Goal: Task Accomplishment & Management: Use online tool/utility

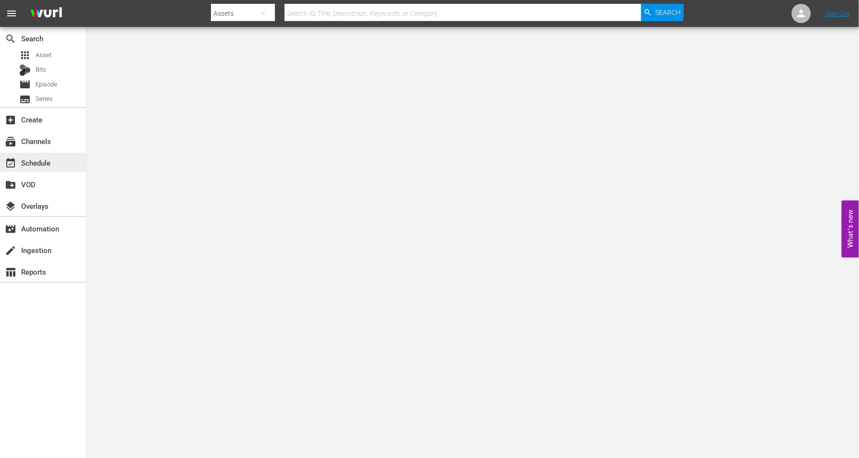
click at [38, 162] on div "event_available Schedule" at bounding box center [27, 161] width 54 height 9
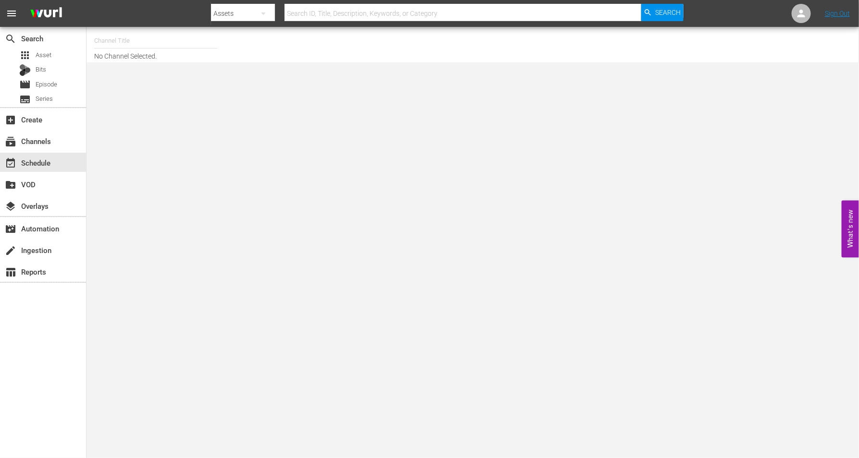
click at [112, 42] on input "text" at bounding box center [155, 40] width 123 height 23
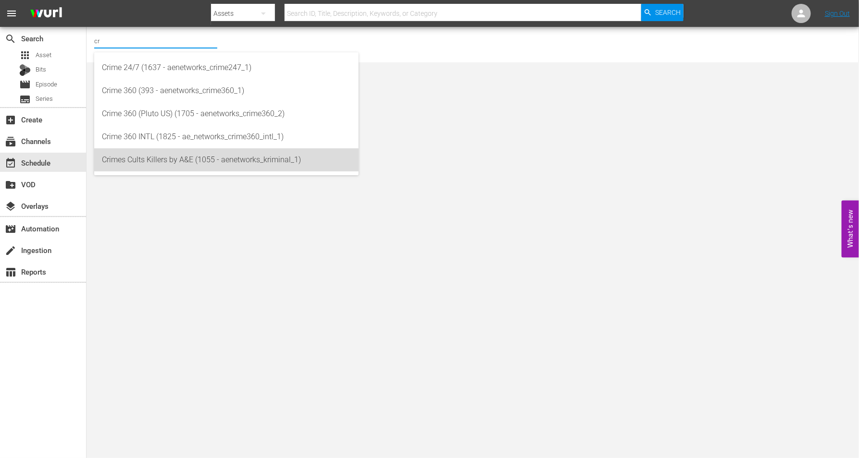
click at [140, 162] on div "Crimes Cults Killers by A&E (1055 - aenetworks_kriminal_1)" at bounding box center [226, 159] width 249 height 23
type input "Crimes Cults Killers by A&E (1055 - aenetworks_kriminal_1)"
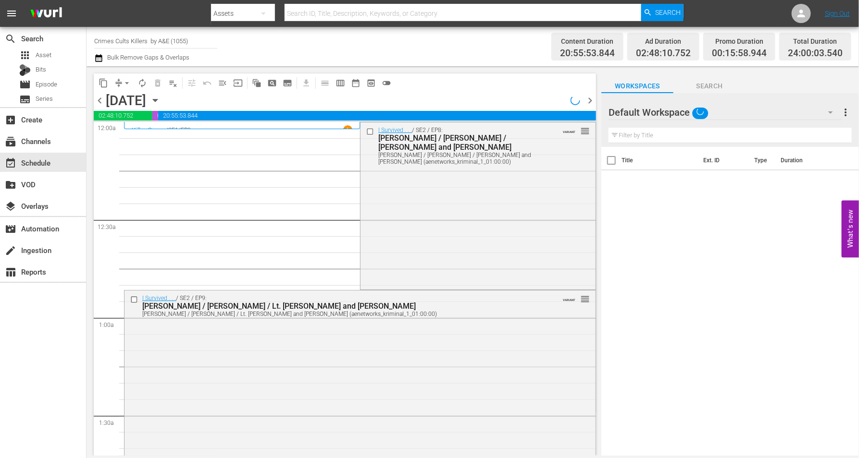
click at [161, 99] on icon "button" at bounding box center [155, 100] width 11 height 11
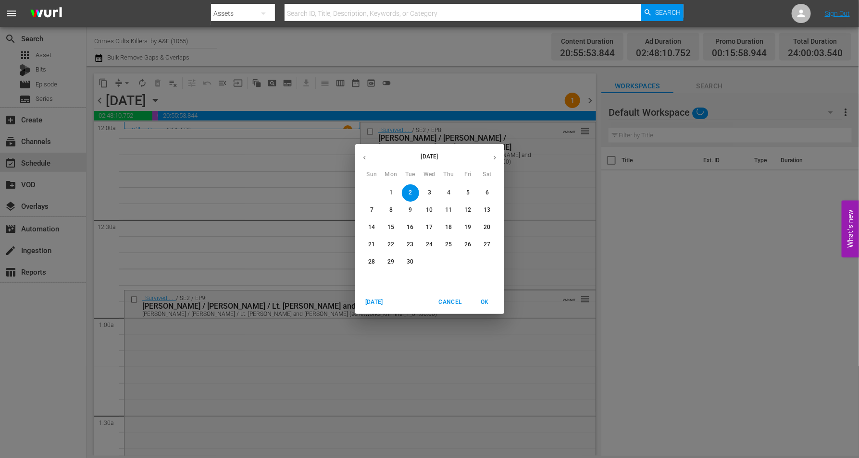
click at [262, 99] on div "September 2025 Sun Mon Tue Wed Thu Fri Sat 31 1 2 3 4 5 6 7 8 9 10 11 12 13 14 …" at bounding box center [429, 229] width 859 height 458
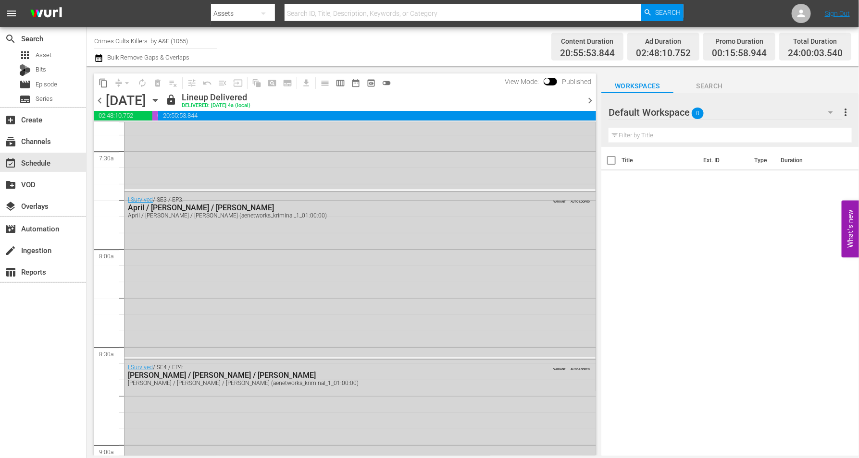
scroll to position [1021, 0]
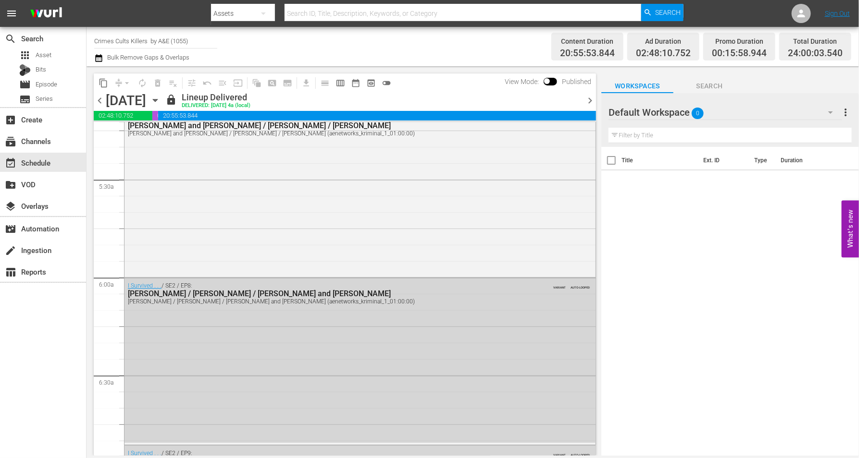
click at [161, 99] on icon "button" at bounding box center [155, 100] width 11 height 11
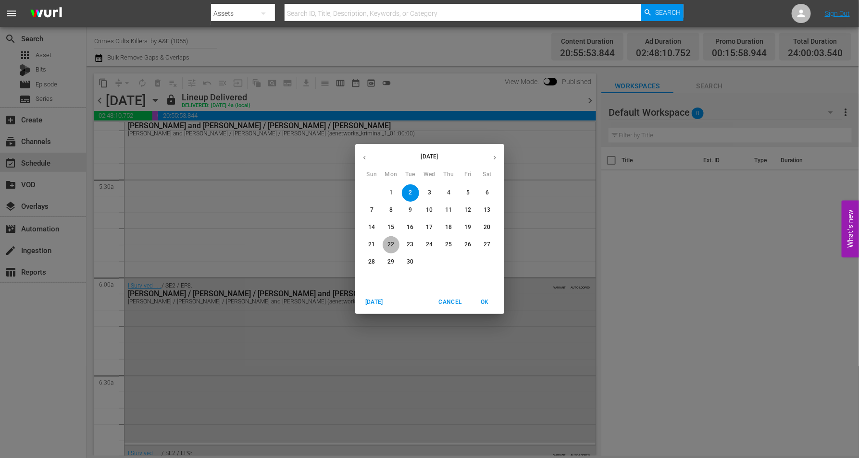
click at [389, 242] on p "22" at bounding box center [390, 245] width 7 height 8
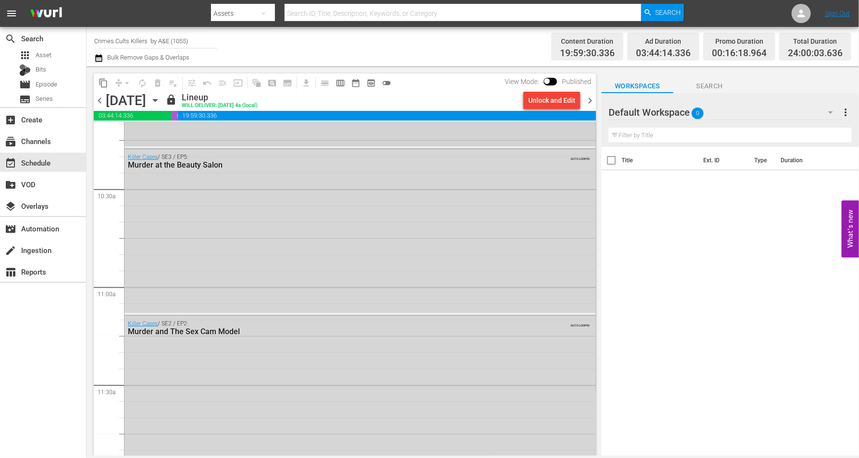
scroll to position [1833, 0]
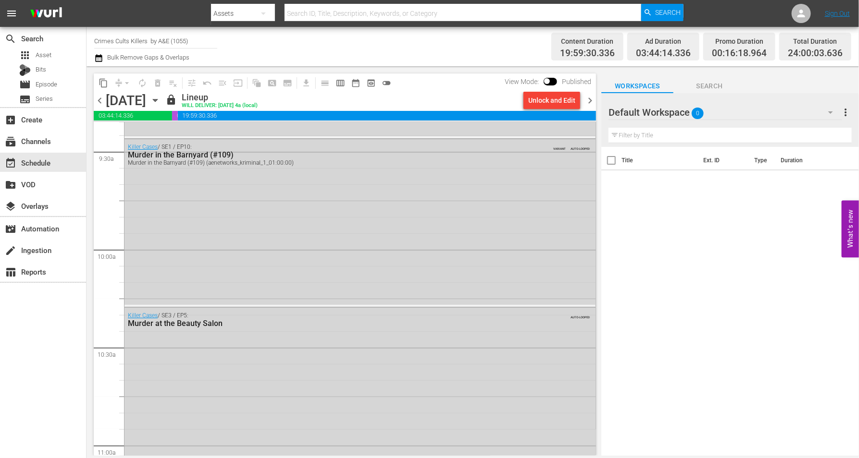
click at [161, 98] on icon "button" at bounding box center [155, 100] width 11 height 11
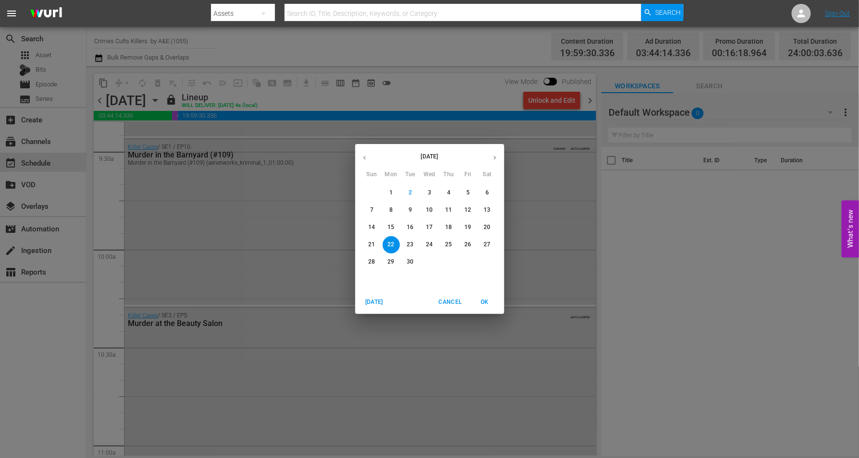
click at [409, 244] on p "23" at bounding box center [410, 245] width 7 height 8
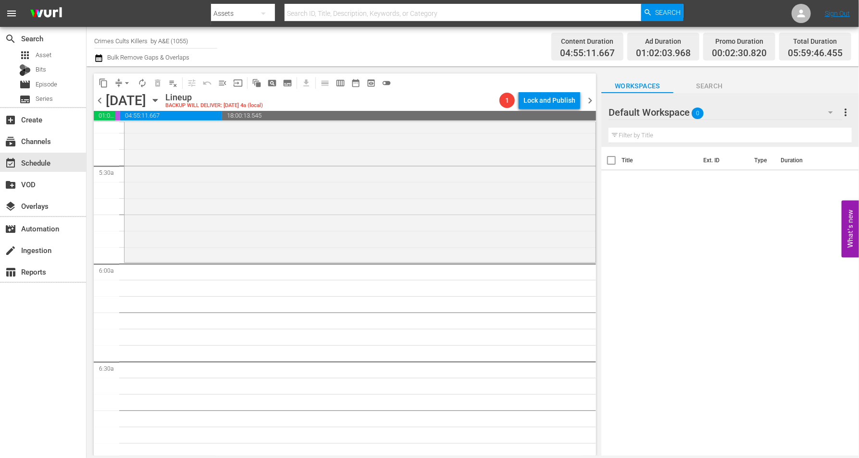
scroll to position [1031, 0]
click at [264, 222] on div "I Escaped My Killer / SE1 / EP2: Jennifer Asbenson VARIANT reorder" at bounding box center [359, 181] width 471 height 167
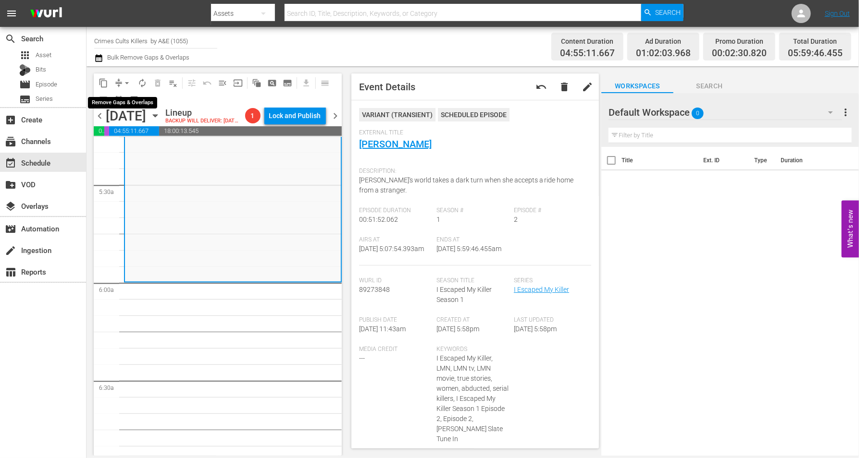
click at [124, 82] on span "arrow_drop_down" at bounding box center [127, 83] width 10 height 10
click at [127, 100] on li "Align to Midnight" at bounding box center [127, 102] width 101 height 16
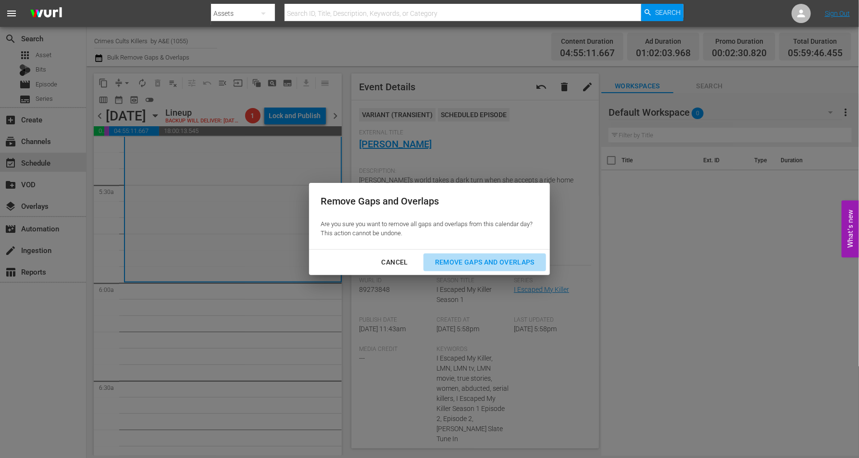
click at [469, 260] on div "Remove Gaps and Overlaps" at bounding box center [484, 263] width 115 height 12
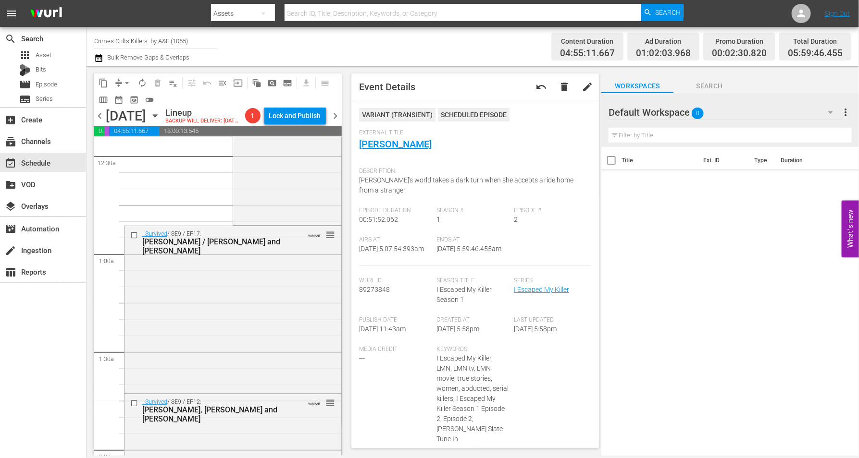
scroll to position [0, 0]
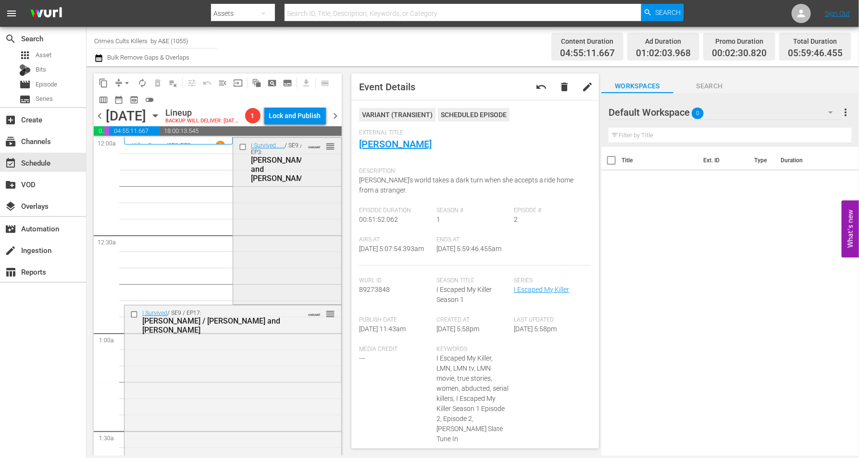
click at [273, 219] on div "I Survived . . . / SE9 / EP3: Lenore/Steven/Ellen and Jim VARIANT reorder" at bounding box center [287, 220] width 108 height 165
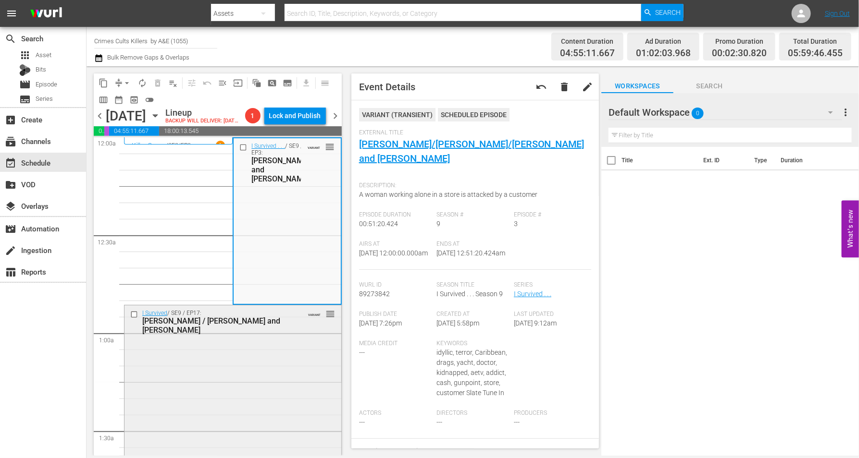
click at [260, 372] on div "I Survived / SE9 / EP17: Amy / Trish and Darrell VARIANT reorder" at bounding box center [232, 388] width 217 height 165
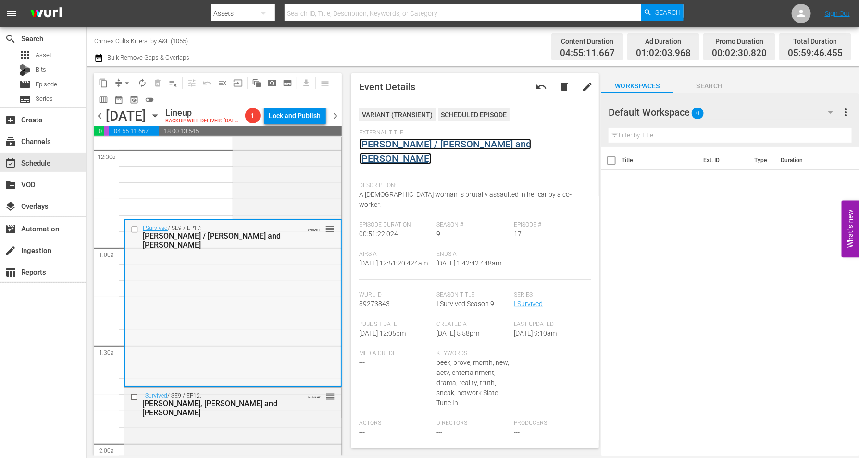
scroll to position [180, 0]
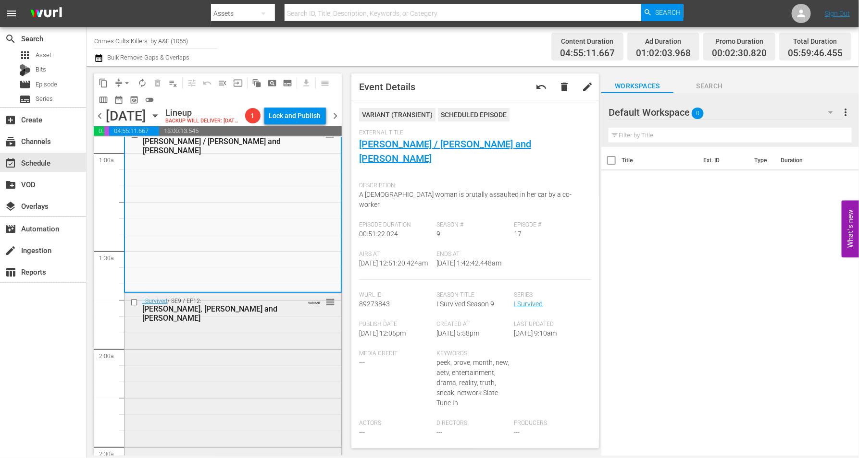
click at [266, 346] on div "I Survived / SE9 / EP12: Debbie, Ray and Jasmine VARIANT reorder" at bounding box center [232, 376] width 217 height 165
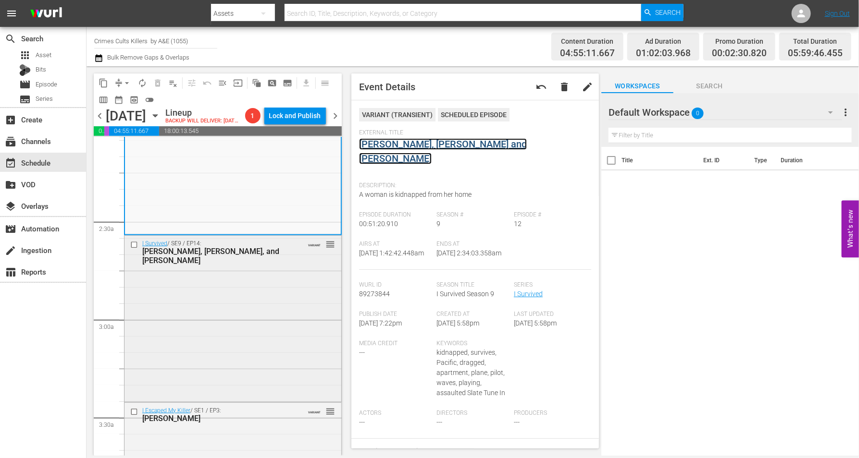
scroll to position [420, 0]
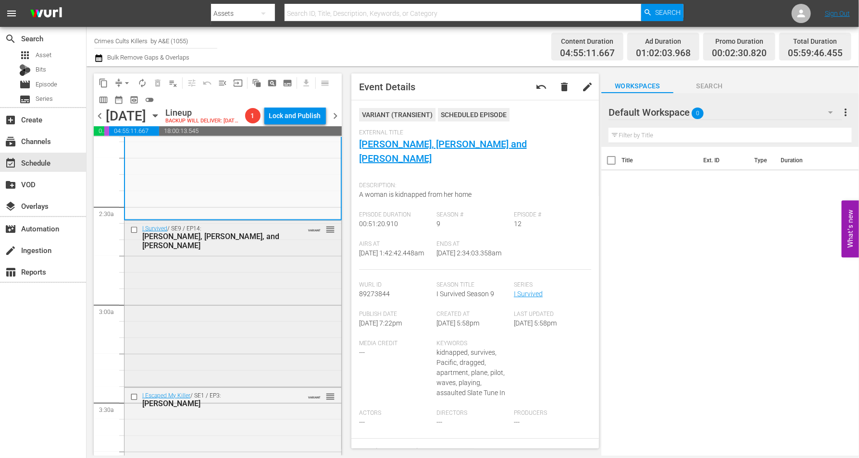
click at [267, 276] on div "I Survived / SE9 / EP14: Kim, John, and Charlene VARIANT reorder" at bounding box center [232, 303] width 217 height 164
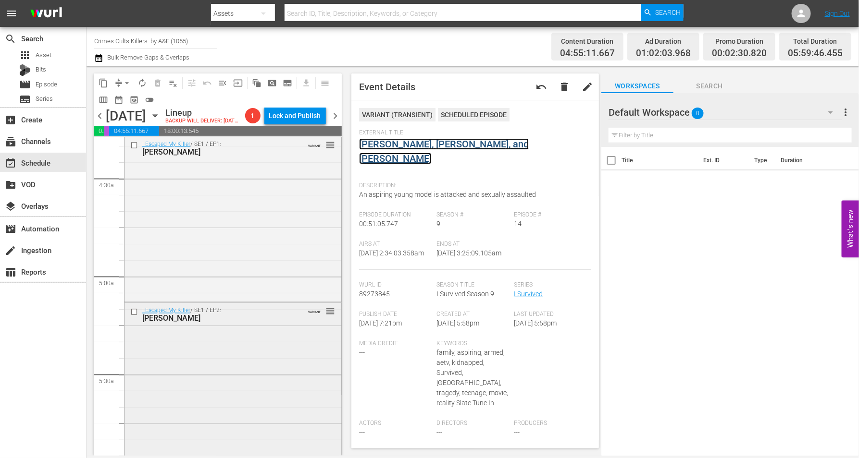
scroll to position [1021, 0]
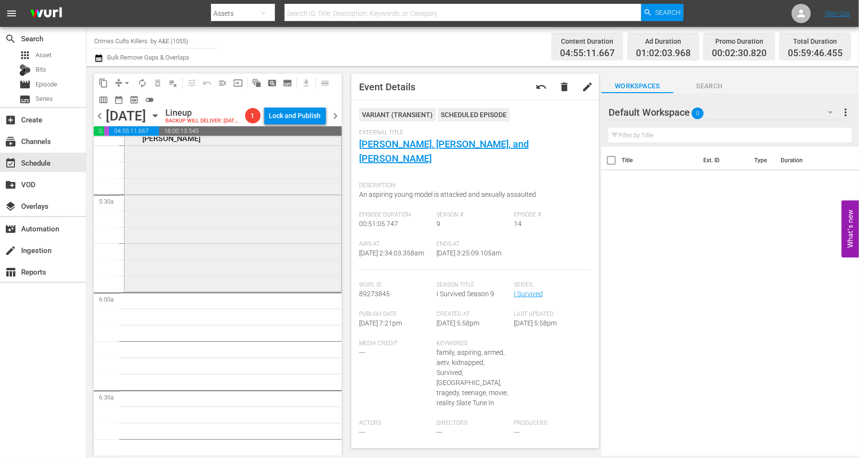
click at [186, 244] on div "I Escaped My Killer / SE1 / EP2: Jennifer Asbenson VARIANT reorder" at bounding box center [232, 206] width 217 height 167
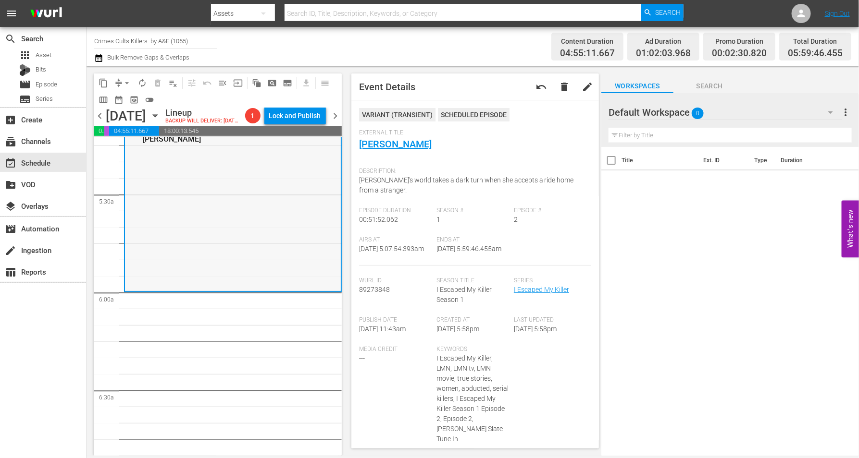
click at [175, 244] on div "I Escaped My Killer / SE1 / EP2: Jennifer Asbenson VARIANT reorder" at bounding box center [233, 207] width 216 height 167
click at [126, 82] on span "arrow_drop_down" at bounding box center [127, 83] width 10 height 10
click at [118, 97] on li "Align to Midnight" at bounding box center [127, 102] width 101 height 16
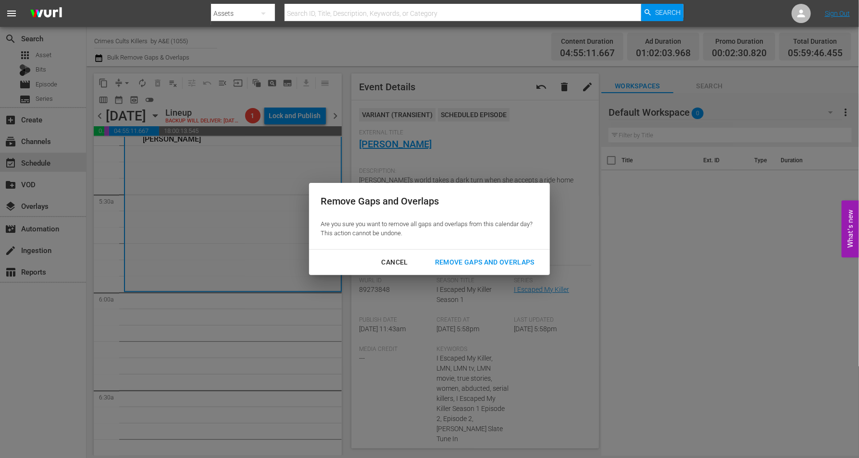
click at [481, 263] on div "Remove Gaps and Overlaps" at bounding box center [484, 263] width 115 height 12
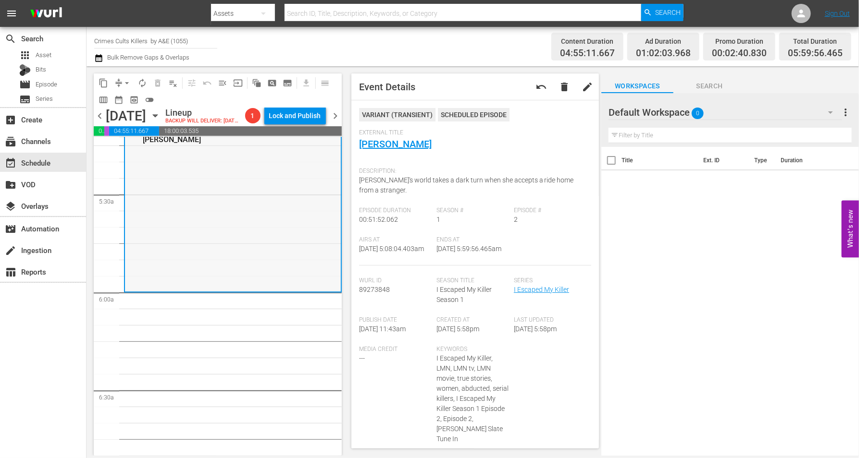
click at [202, 271] on div "I Escaped My Killer / SE1 / EP2: Jennifer Asbenson VARIANT reorder" at bounding box center [233, 207] width 216 height 167
click at [120, 80] on button "arrow_drop_down" at bounding box center [126, 82] width 15 height 15
click at [130, 100] on li "Align to Midnight" at bounding box center [127, 102] width 101 height 16
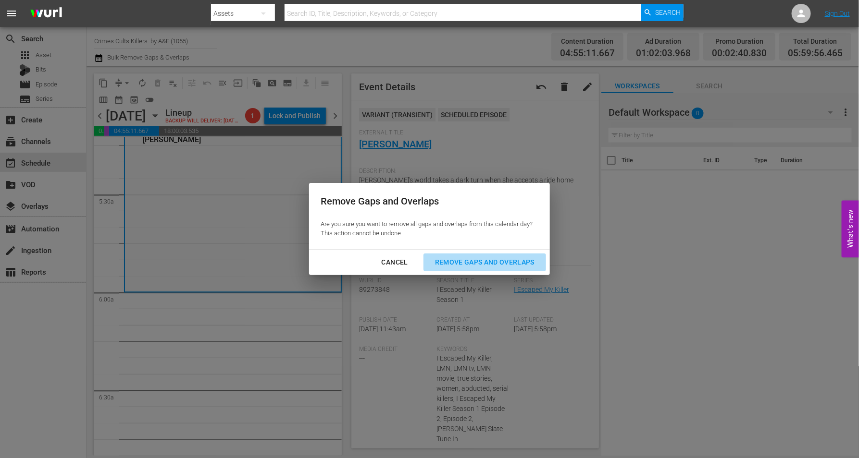
click at [489, 258] on div "Remove Gaps and Overlaps" at bounding box center [484, 263] width 115 height 12
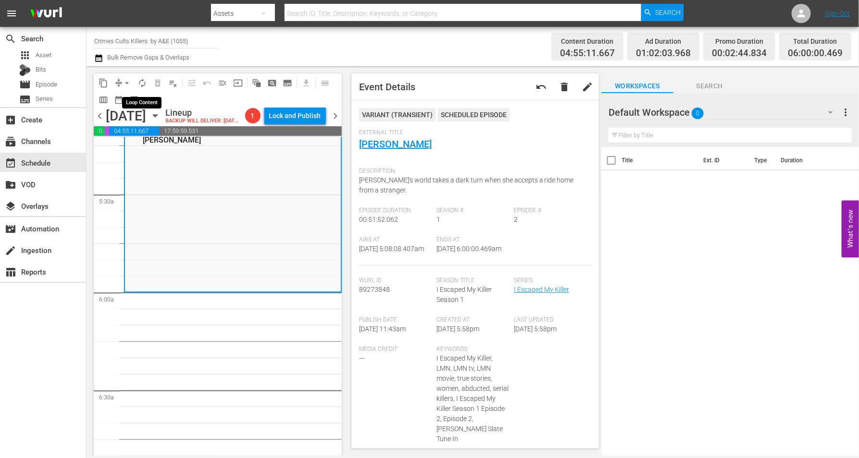
click at [142, 80] on span "autorenew_outlined" at bounding box center [142, 83] width 10 height 10
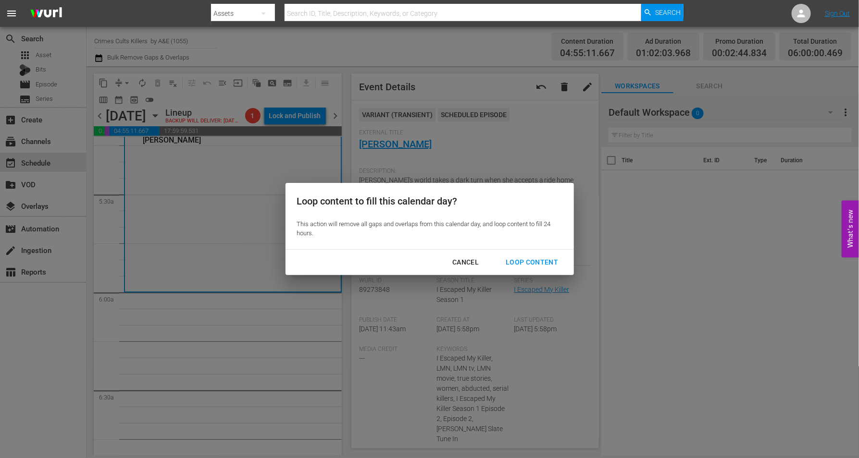
click at [543, 264] on div "Loop Content" at bounding box center [532, 263] width 68 height 12
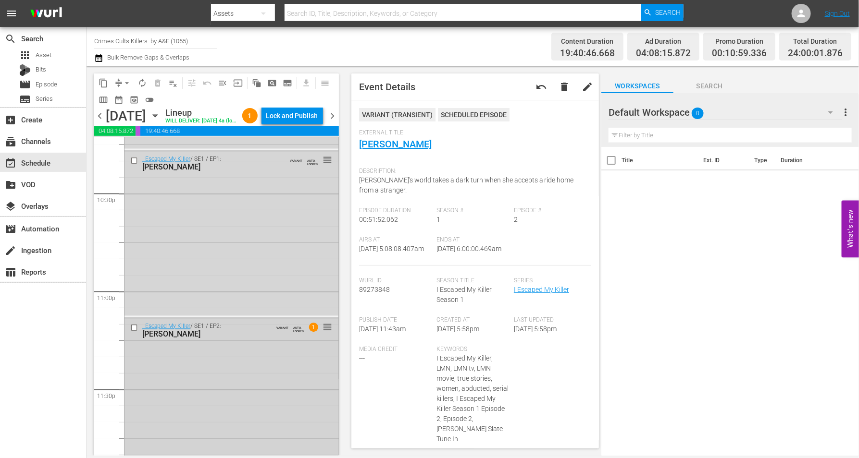
scroll to position [4403, 0]
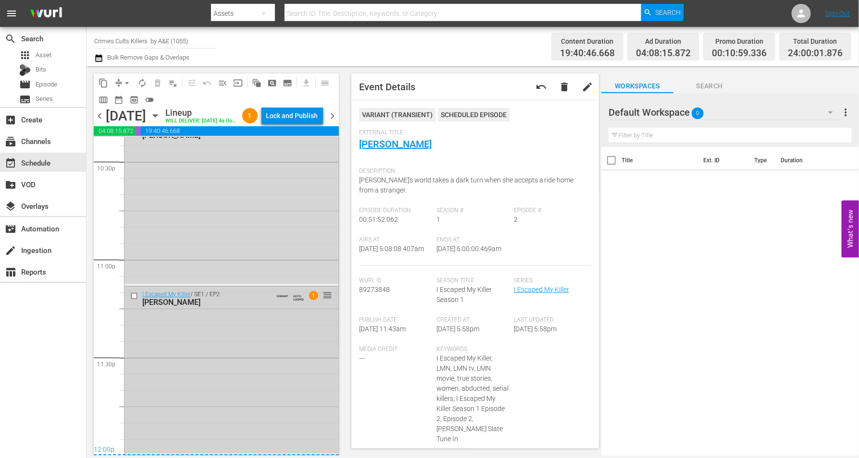
click at [246, 340] on div "I Escaped My Killer / SE1 / EP2: Jennifer Asbenson VARIANT AUTO-LOOPED 1 reorder" at bounding box center [231, 370] width 214 height 167
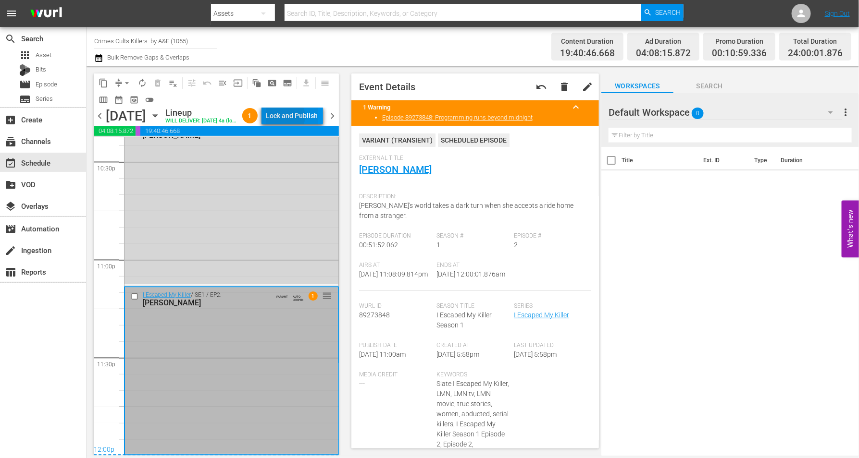
click at [302, 118] on div "Lock and Publish" at bounding box center [292, 115] width 52 height 17
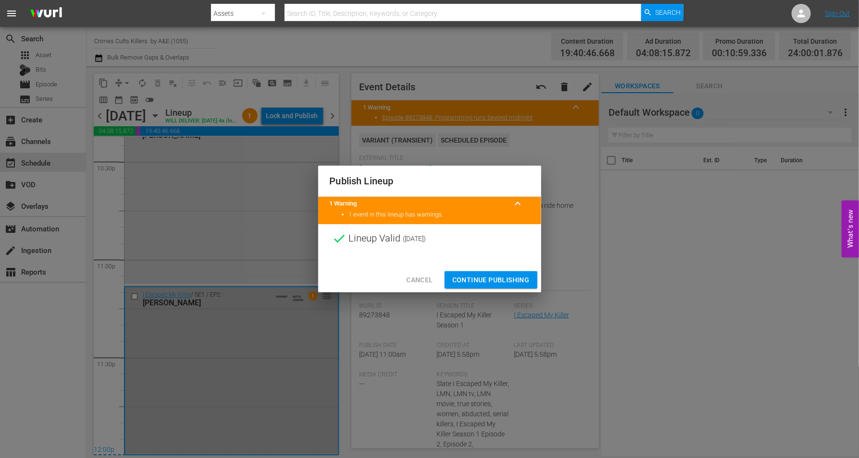
click at [497, 279] on span "Continue Publishing" at bounding box center [490, 280] width 77 height 12
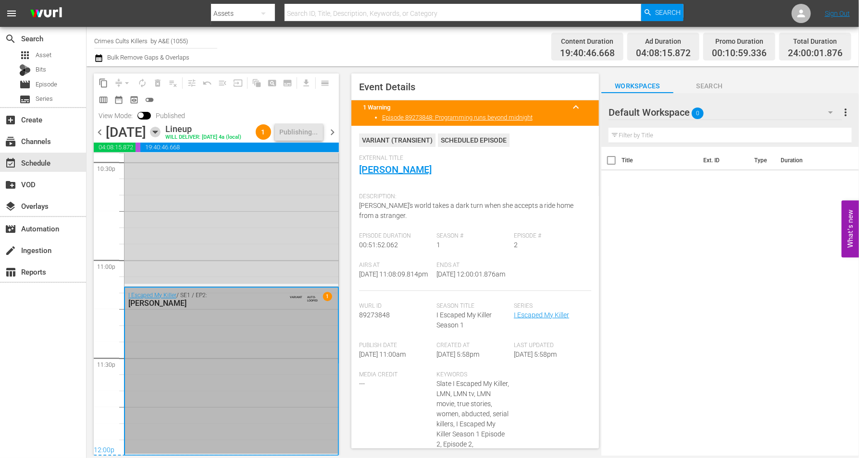
click at [157, 134] on icon "button" at bounding box center [155, 132] width 4 height 2
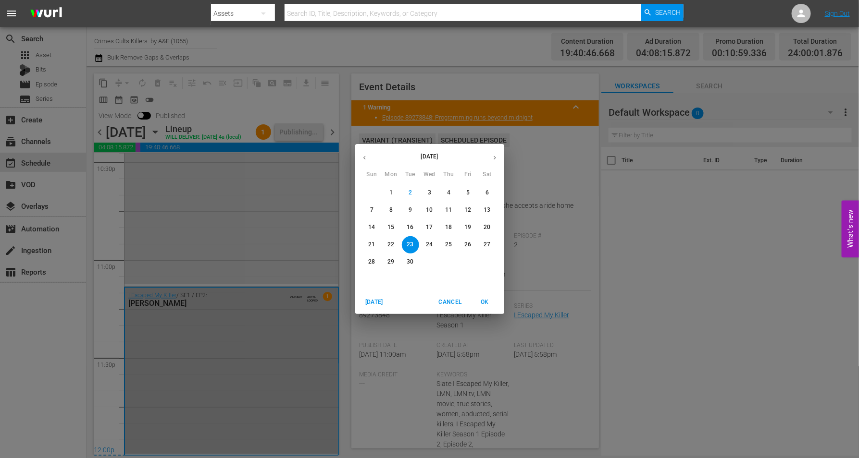
click at [430, 245] on p "24" at bounding box center [429, 245] width 7 height 8
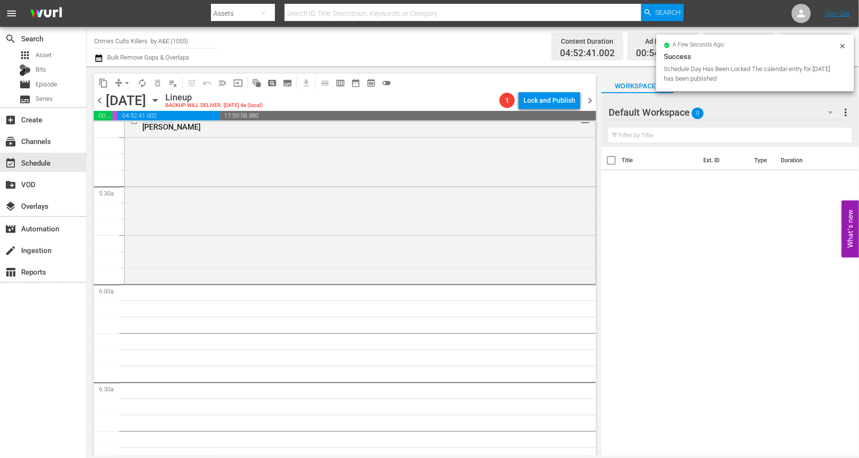
scroll to position [1055, 0]
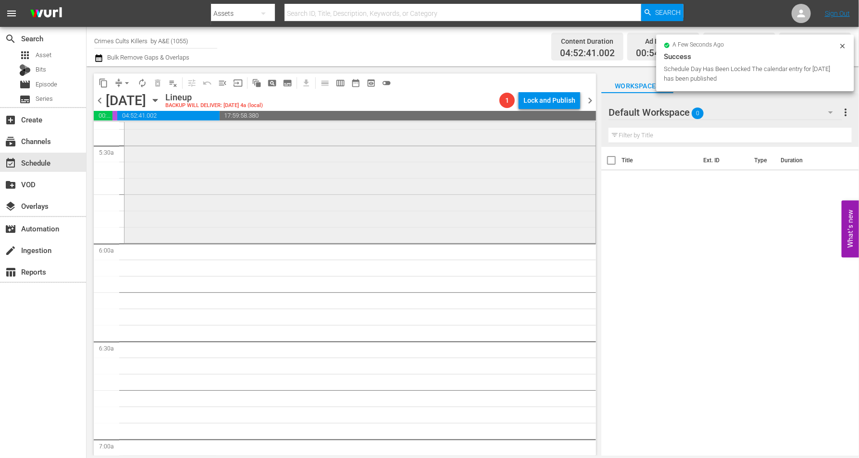
click at [251, 197] on div "Killer Profile / SE1 / EP2: Gary Heidnik VARIANT reorder" at bounding box center [359, 156] width 471 height 170
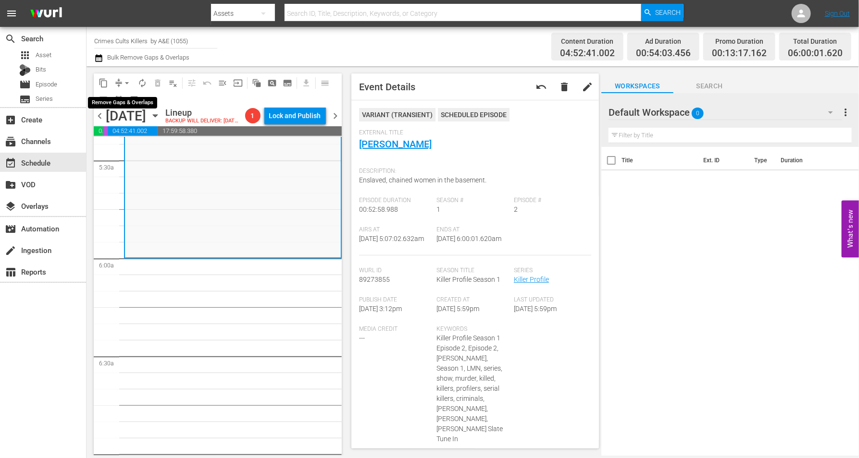
click at [122, 83] on span "arrow_drop_down" at bounding box center [127, 83] width 10 height 10
click at [119, 99] on li "Align to Midnight" at bounding box center [127, 102] width 101 height 16
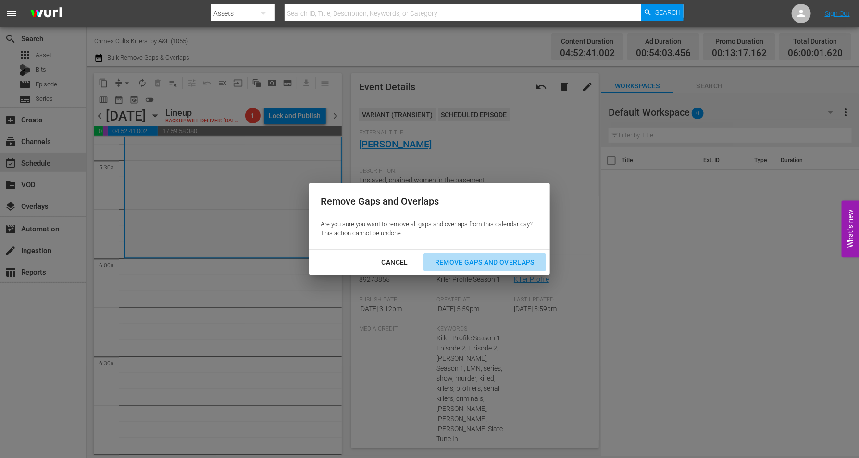
click at [474, 260] on div "Remove Gaps and Overlaps" at bounding box center [484, 263] width 115 height 12
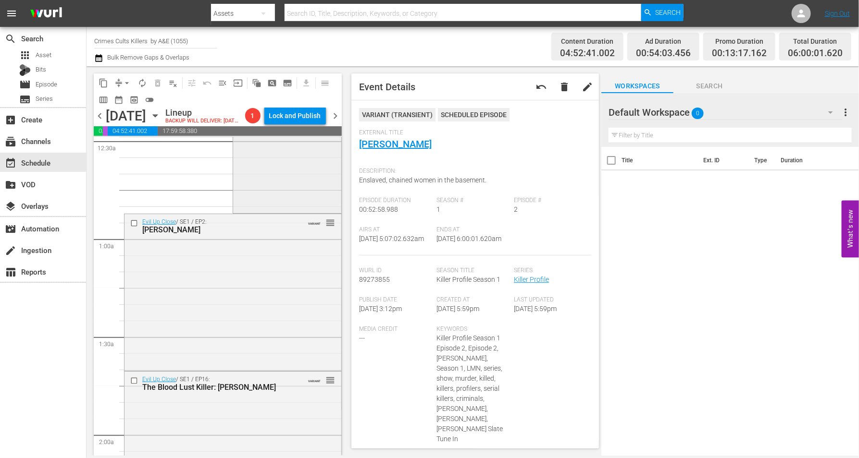
scroll to position [0, 0]
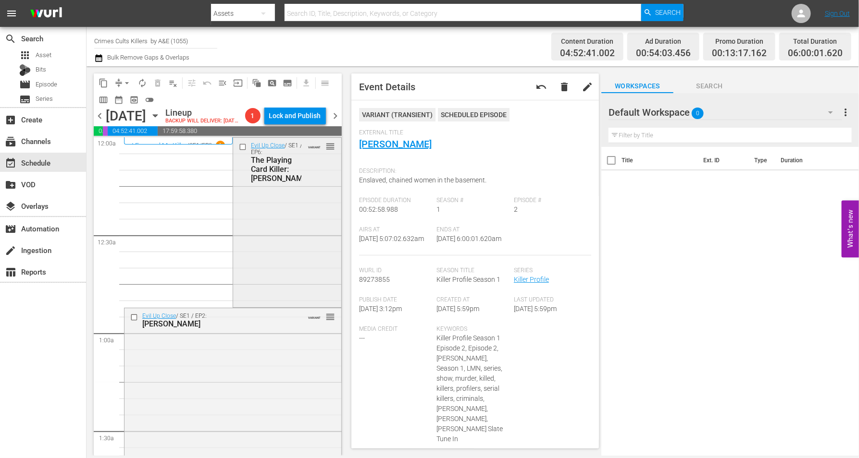
click at [260, 231] on div "Evil Up Close / SE1 / EP6: The Playing Card Killer: Alfredo Galan VARIANT reord…" at bounding box center [287, 222] width 108 height 168
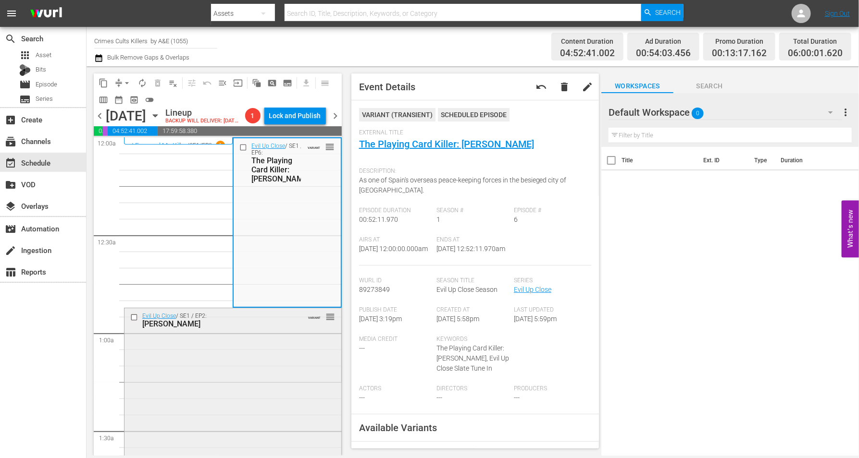
click at [254, 379] on div "Evil Up Close / SE1 / EP2: Georgina Henshaw VARIANT reorder" at bounding box center [232, 386] width 217 height 155
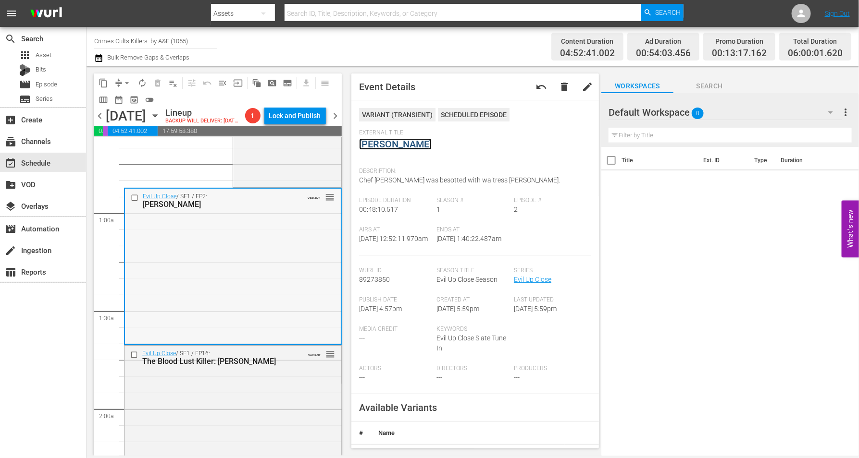
scroll to position [240, 0]
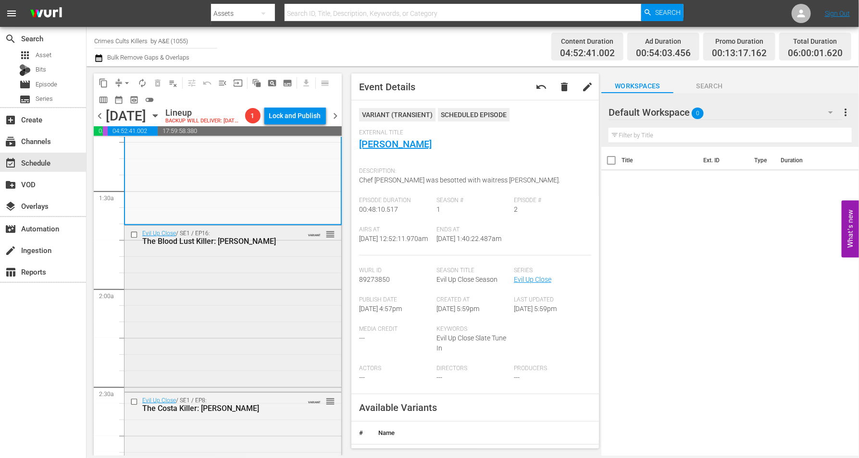
click at [245, 279] on div "Evil Up Close / SE1 / EP16: The Blood Lust Killer: Mark Shirley VARIANT reorder" at bounding box center [232, 308] width 217 height 164
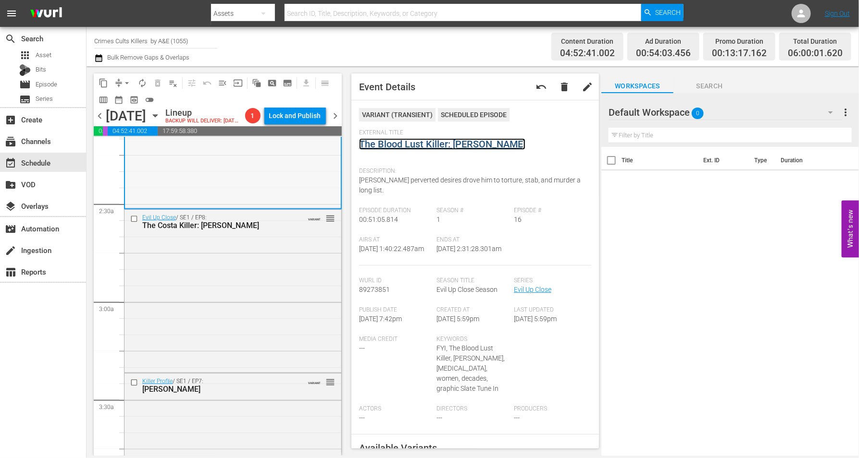
scroll to position [481, 0]
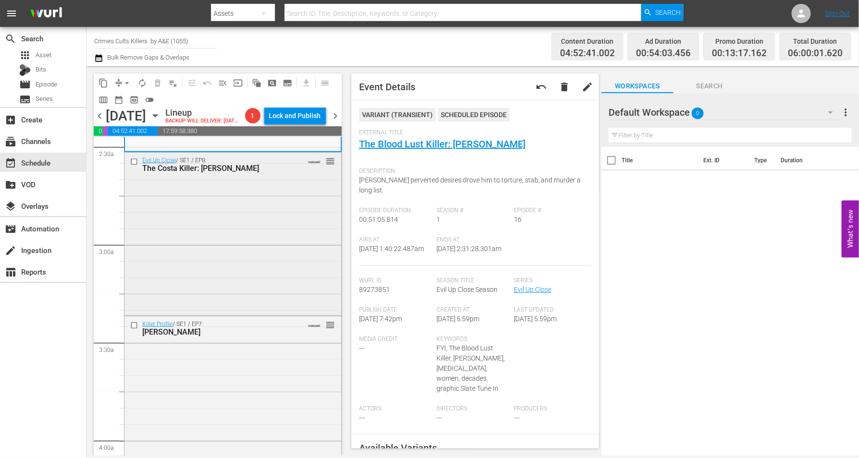
click at [226, 246] on div "Evil Up Close / SE1 / EP8: The Costa Killer: David Baxendale VARIANT reorder" at bounding box center [232, 233] width 217 height 161
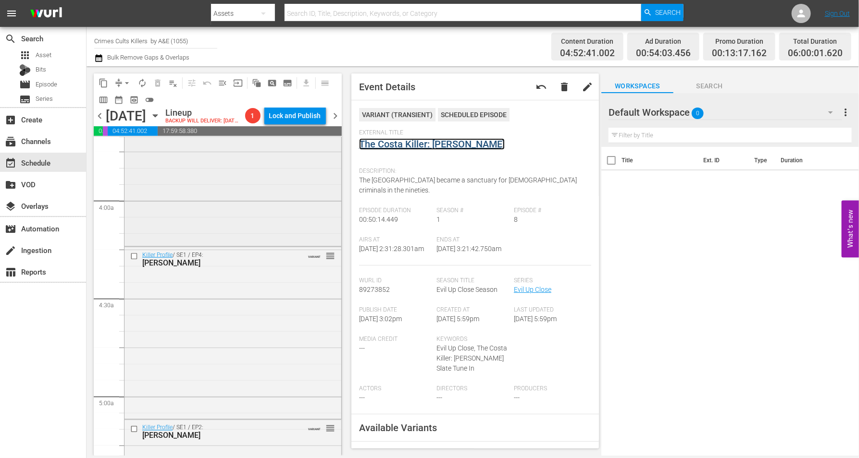
scroll to position [601, 0]
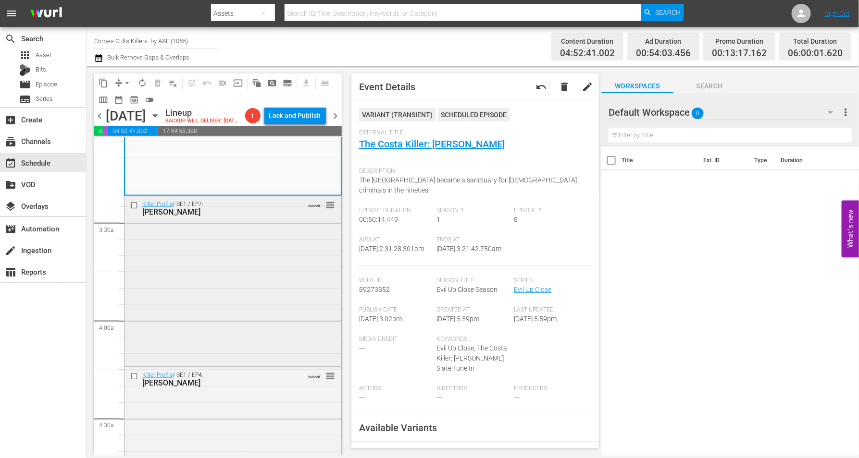
click at [232, 270] on div "Killer Profile / SE1 / EP7: Israel Keyes VARIANT reorder" at bounding box center [232, 281] width 217 height 168
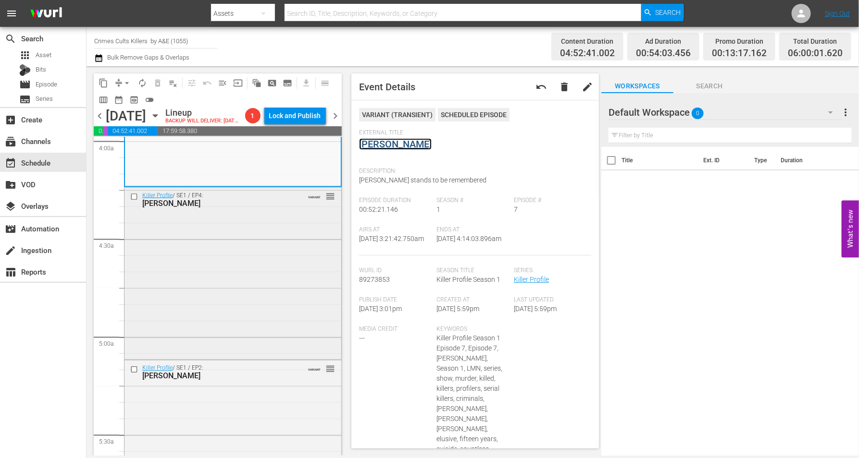
scroll to position [781, 0]
click at [246, 253] on div "Killer Profile / SE1 / EP4: Timothy Krajcir VARIANT reorder" at bounding box center [232, 272] width 217 height 170
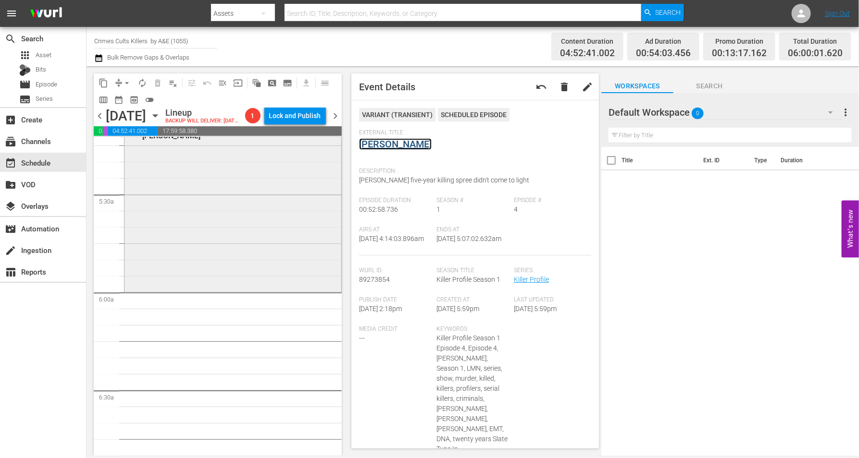
scroll to position [901, 0]
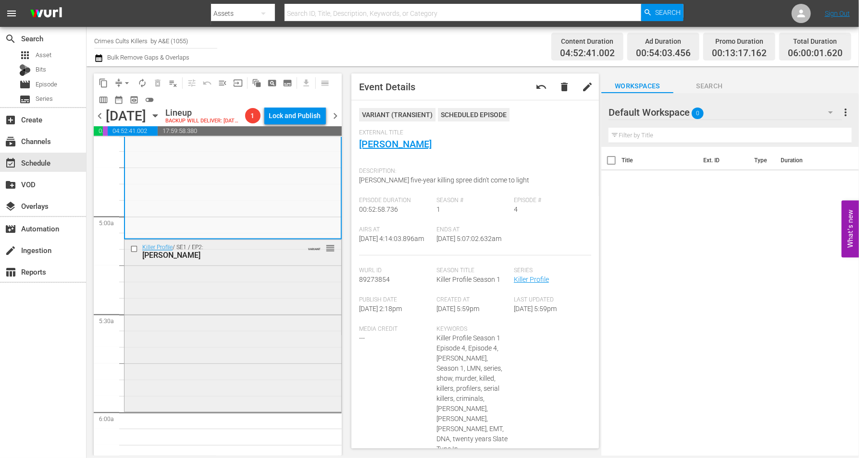
click at [258, 292] on div "Killer Profile / SE1 / EP2: Gary Heidnik VARIANT reorder" at bounding box center [232, 325] width 217 height 170
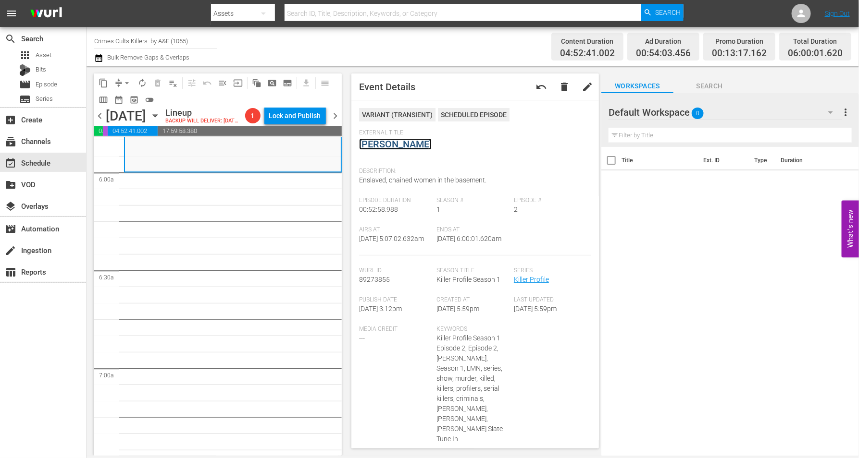
scroll to position [1021, 0]
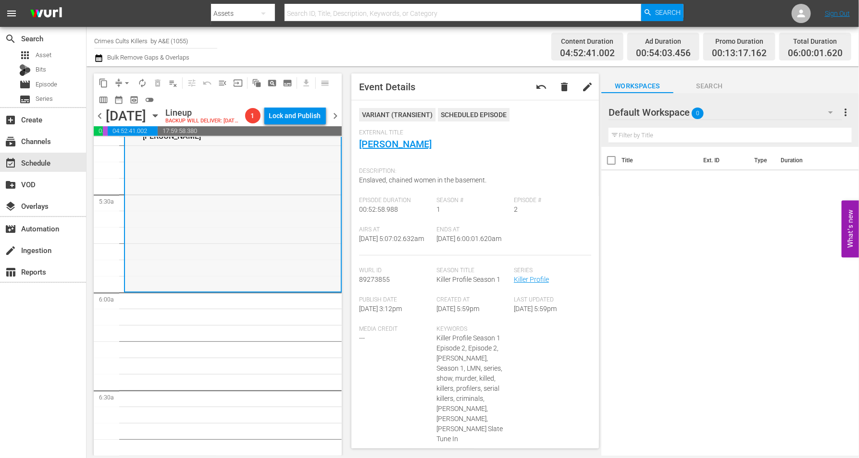
click at [202, 244] on div "Killer Profile / SE1 / EP2: Gary Heidnik VARIANT reorder" at bounding box center [233, 206] width 216 height 170
click at [199, 244] on div "Killer Profile / SE1 / EP2: Gary Heidnik VARIANT reorder" at bounding box center [233, 206] width 216 height 170
click at [126, 81] on span "arrow_drop_down" at bounding box center [127, 83] width 10 height 10
click at [121, 98] on li "Align to Midnight" at bounding box center [127, 102] width 101 height 16
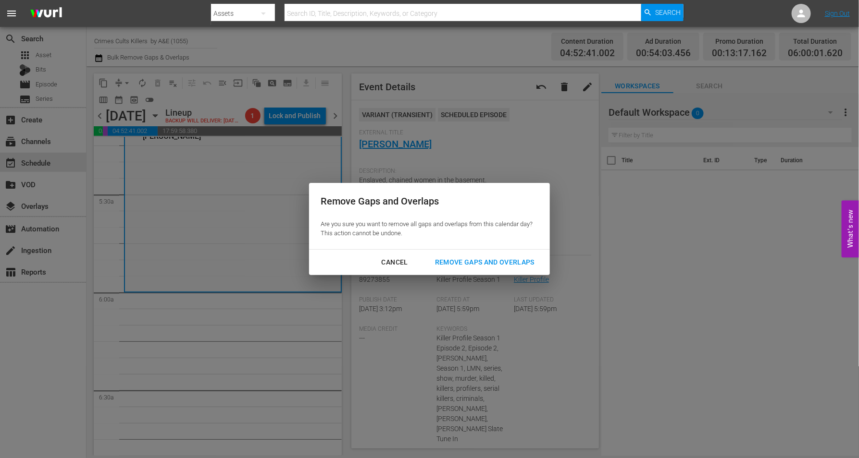
click at [484, 261] on div "Remove Gaps and Overlaps" at bounding box center [484, 263] width 115 height 12
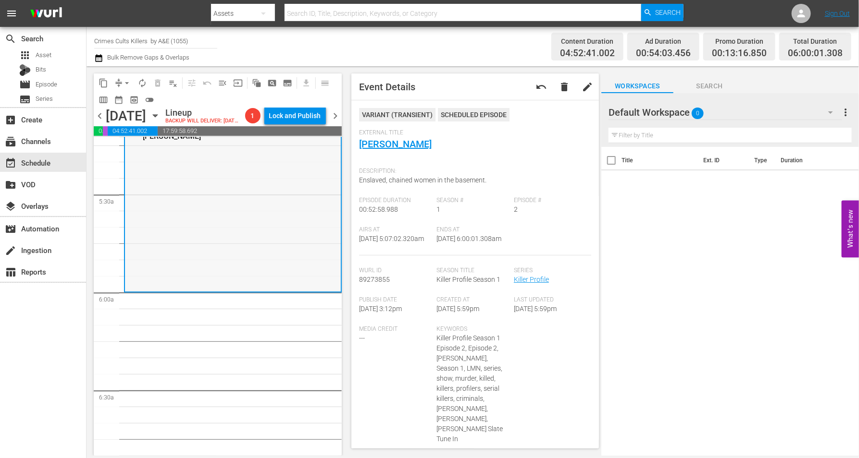
click at [168, 227] on div "Killer Profile / SE1 / EP2: Gary Heidnik VARIANT reorder" at bounding box center [233, 206] width 216 height 170
click at [125, 81] on span "arrow_drop_down" at bounding box center [127, 83] width 10 height 10
click at [118, 101] on li "Align to Midnight" at bounding box center [127, 102] width 101 height 16
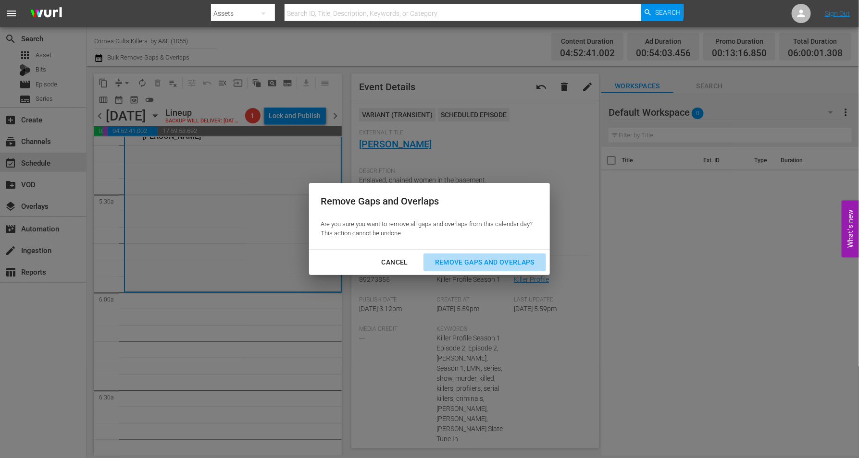
click at [495, 262] on div "Remove Gaps and Overlaps" at bounding box center [484, 263] width 115 height 12
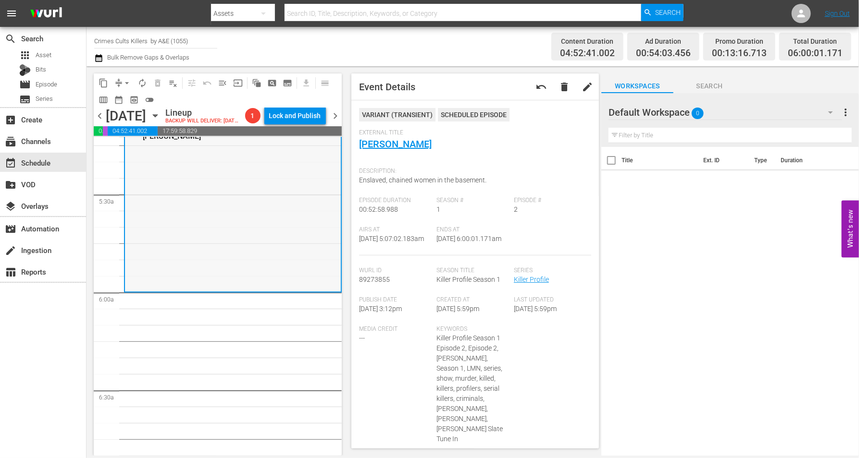
click at [221, 211] on div "Killer Profile / SE1 / EP2: Gary Heidnik VARIANT reorder" at bounding box center [233, 206] width 216 height 170
click at [123, 84] on span "arrow_drop_down" at bounding box center [127, 83] width 10 height 10
click at [120, 99] on li "Align to Midnight" at bounding box center [127, 102] width 101 height 16
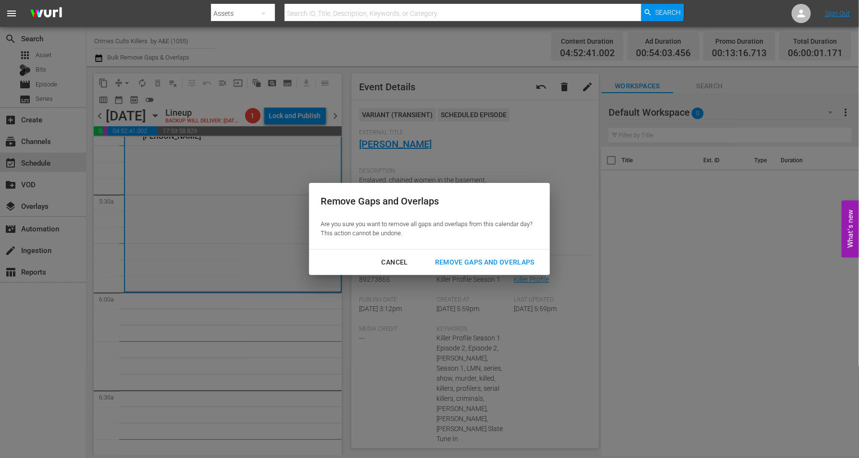
click at [489, 259] on div "Remove Gaps and Overlaps" at bounding box center [484, 263] width 115 height 12
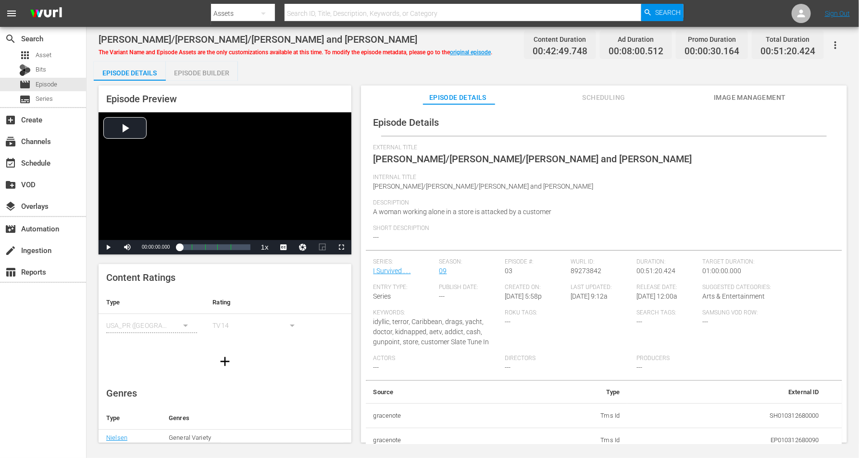
click at [203, 74] on div "Episode Builder" at bounding box center [202, 73] width 72 height 23
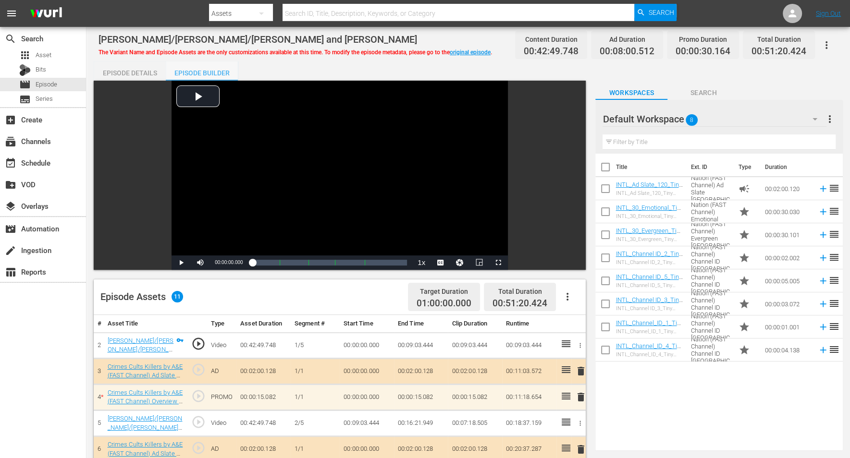
click at [216, 70] on div "Episode Builder" at bounding box center [202, 73] width 72 height 23
click at [687, 118] on icon "button" at bounding box center [815, 119] width 5 height 2
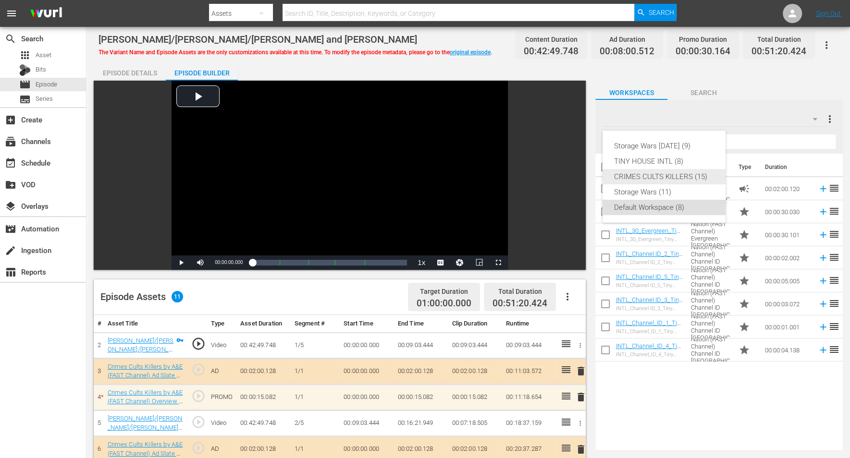
click at [675, 176] on div "CRIMES CULTS KILLERS (15)" at bounding box center [664, 176] width 100 height 15
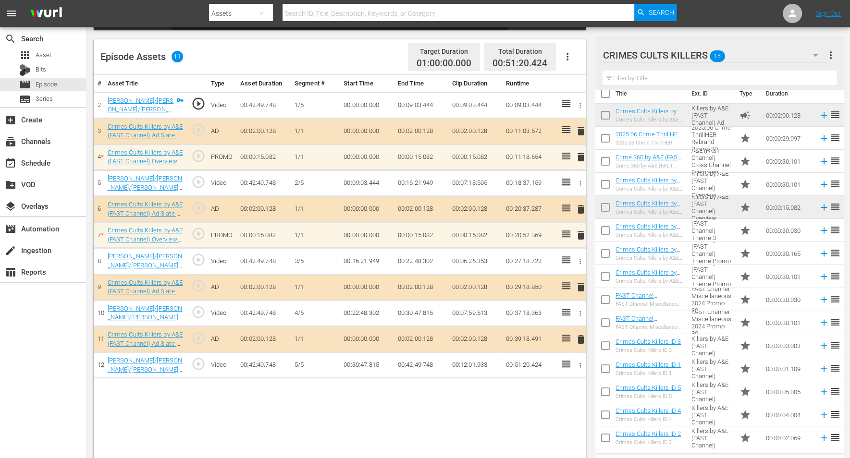
scroll to position [250, 0]
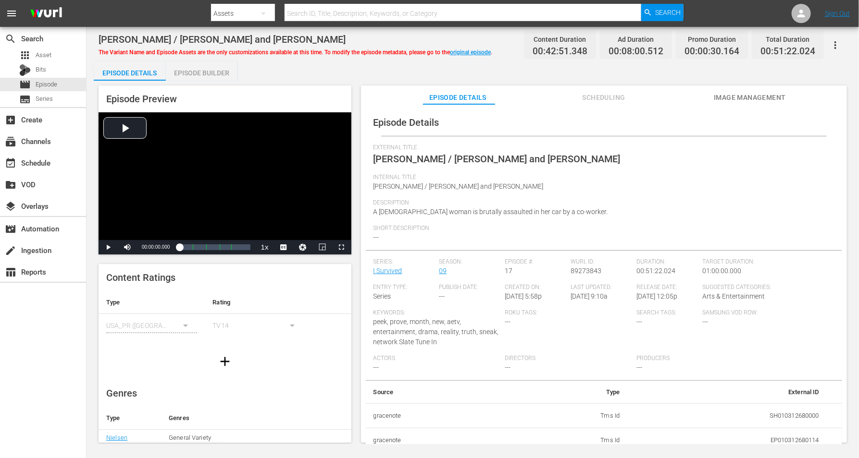
click at [214, 74] on div "Episode Builder" at bounding box center [202, 73] width 72 height 23
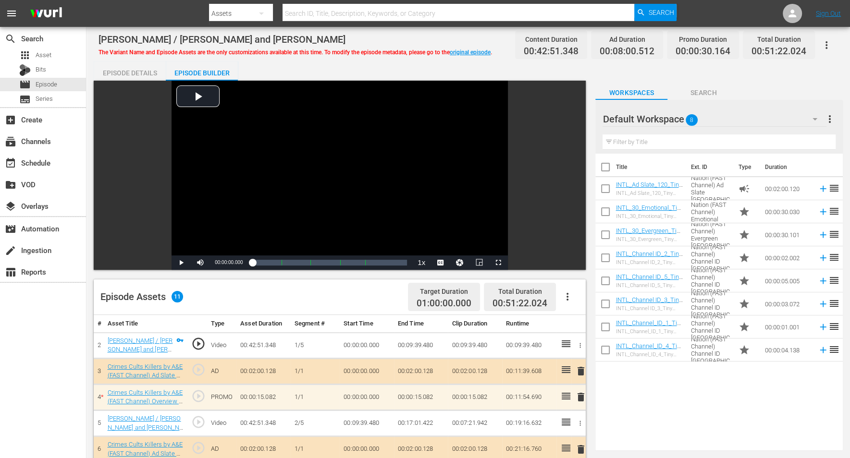
click at [687, 117] on icon "button" at bounding box center [815, 119] width 12 height 12
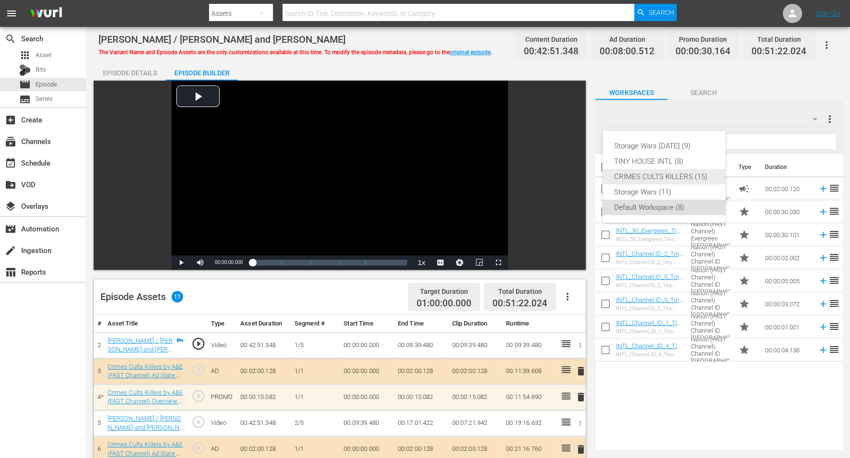
click at [660, 173] on div "CRIMES CULTS KILLERS (15)" at bounding box center [664, 176] width 100 height 15
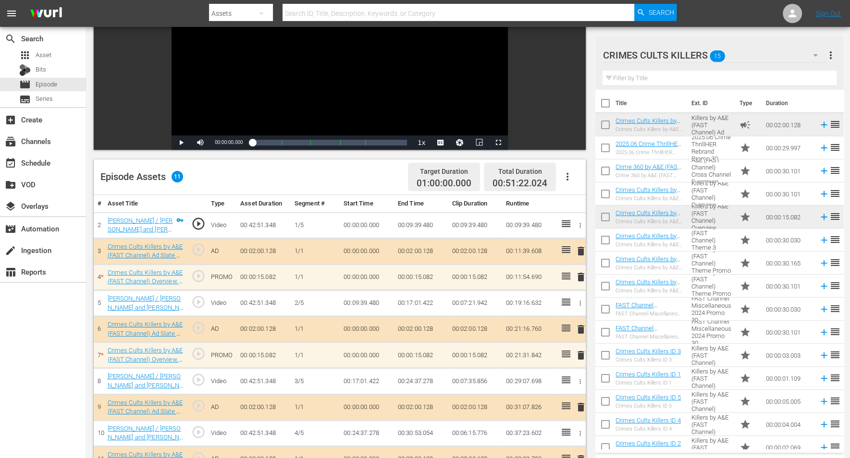
scroll to position [240, 0]
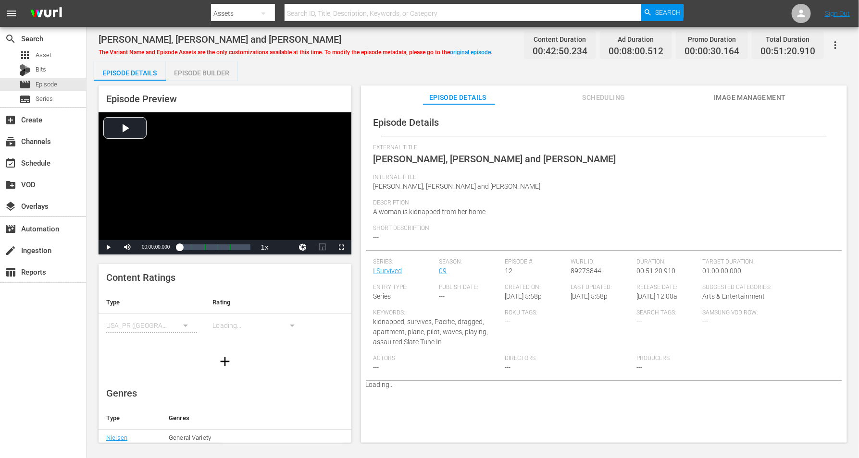
click at [200, 73] on div "Episode Builder" at bounding box center [202, 73] width 72 height 23
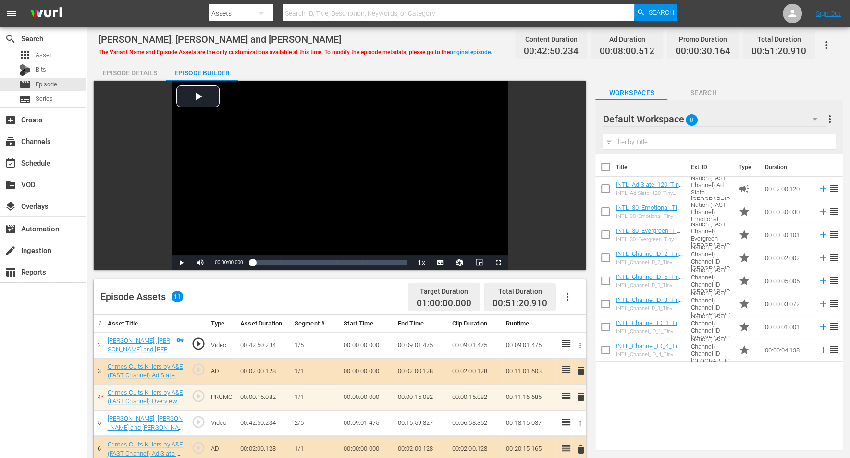
click at [687, 116] on icon "button" at bounding box center [815, 119] width 12 height 12
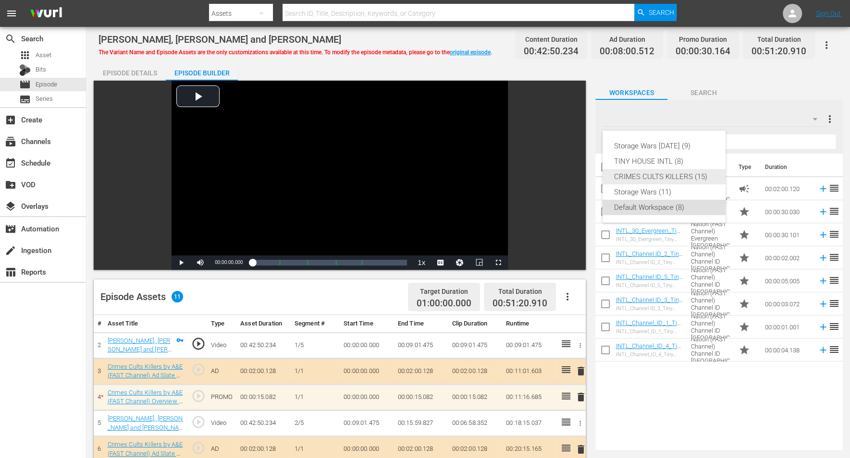
click at [662, 178] on div "CRIMES CULTS KILLERS (15)" at bounding box center [664, 176] width 100 height 15
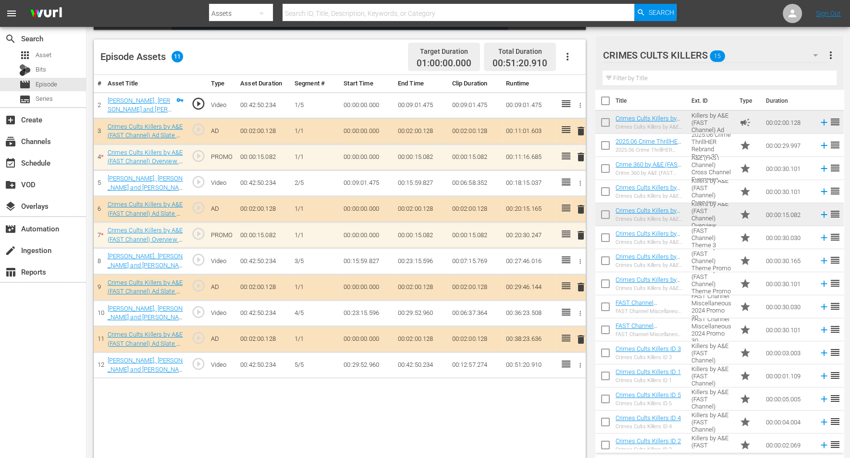
scroll to position [10, 0]
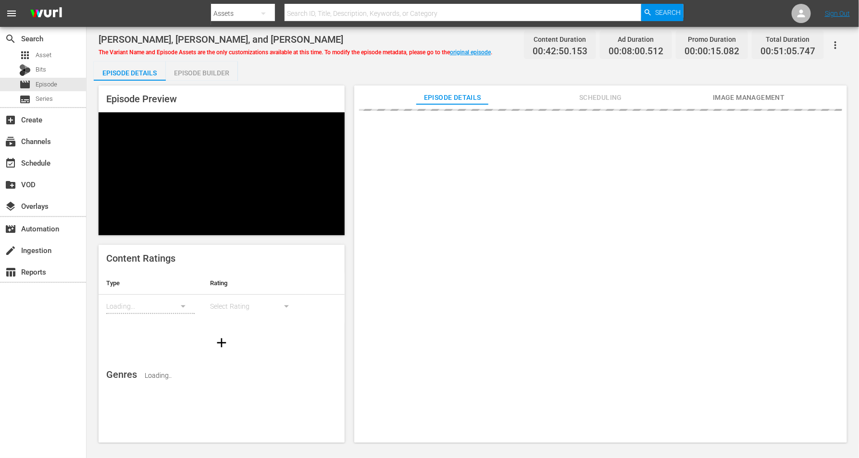
click at [200, 71] on div "Episode Builder" at bounding box center [202, 73] width 72 height 23
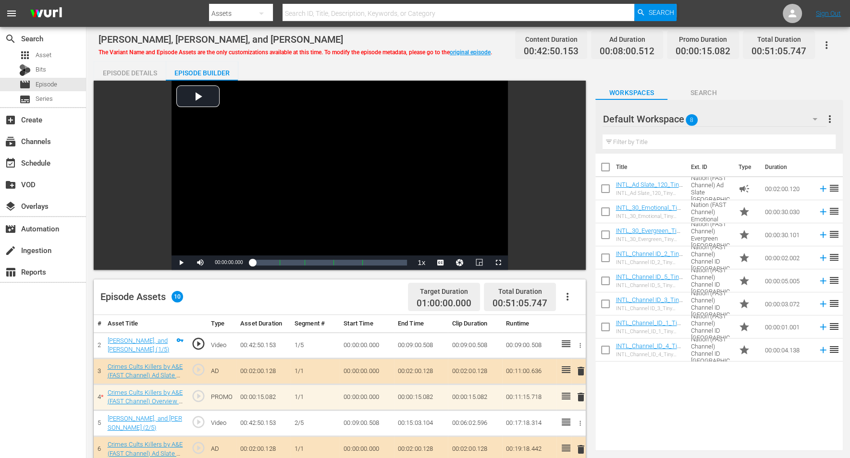
click at [687, 118] on icon "button" at bounding box center [815, 119] width 5 height 2
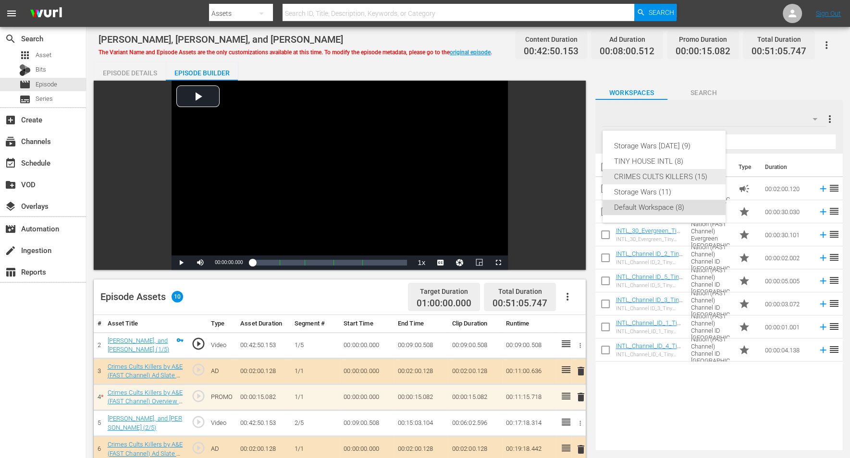
click at [634, 177] on div "CRIMES CULTS KILLERS (15)" at bounding box center [664, 176] width 100 height 15
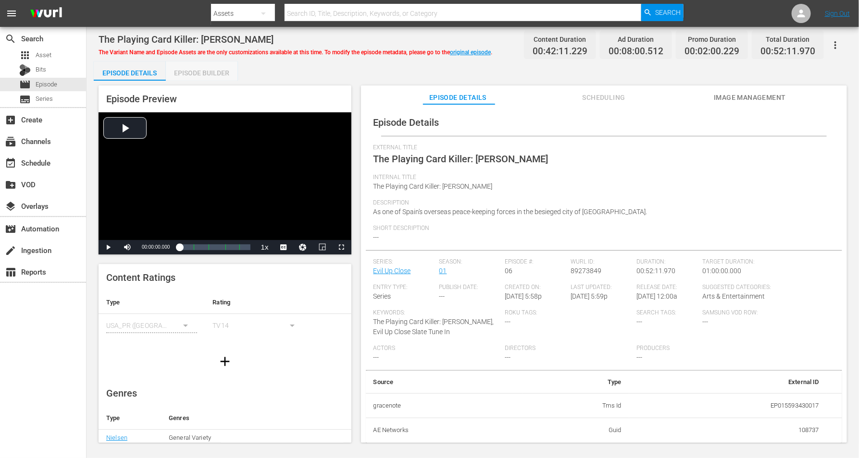
click at [208, 70] on div "Episode Builder" at bounding box center [202, 73] width 72 height 23
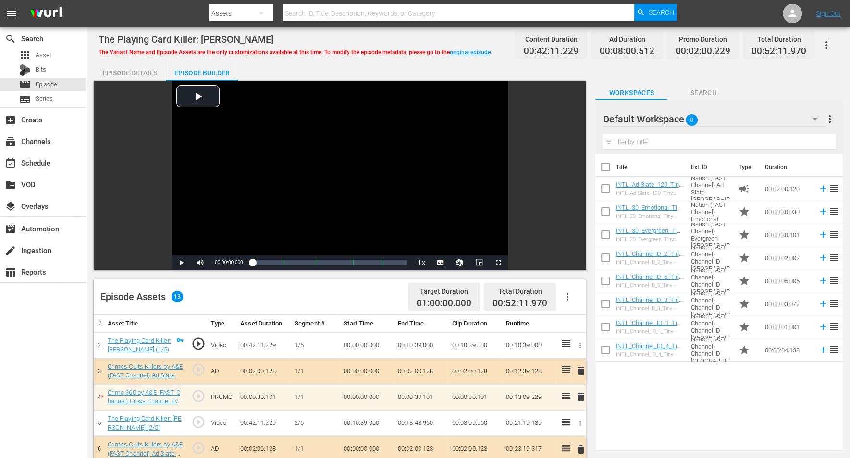
click at [687, 119] on icon "button" at bounding box center [815, 119] width 5 height 2
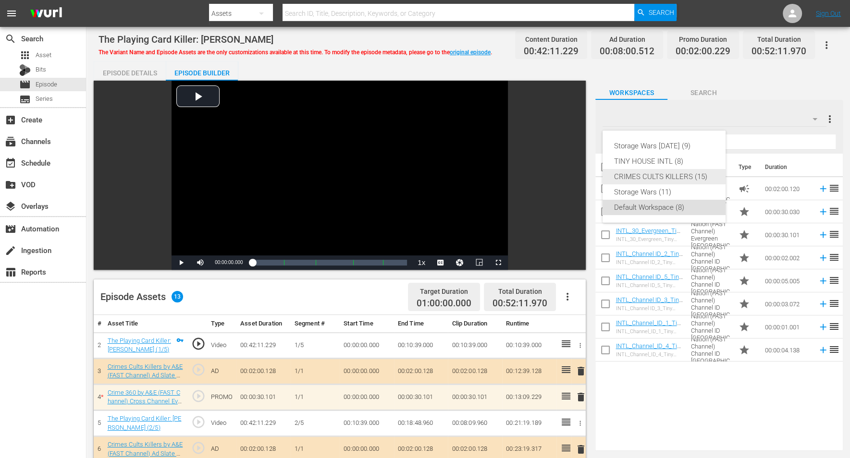
click at [667, 174] on div "CRIMES CULTS KILLERS (15)" at bounding box center [664, 176] width 100 height 15
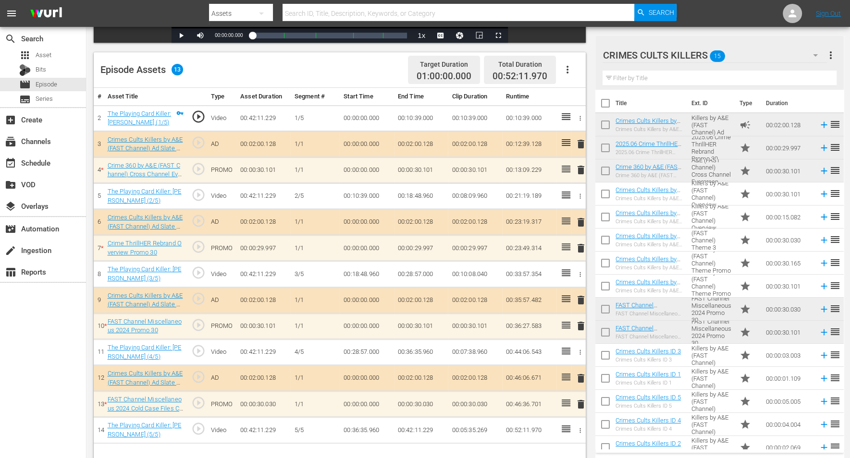
scroll to position [240, 0]
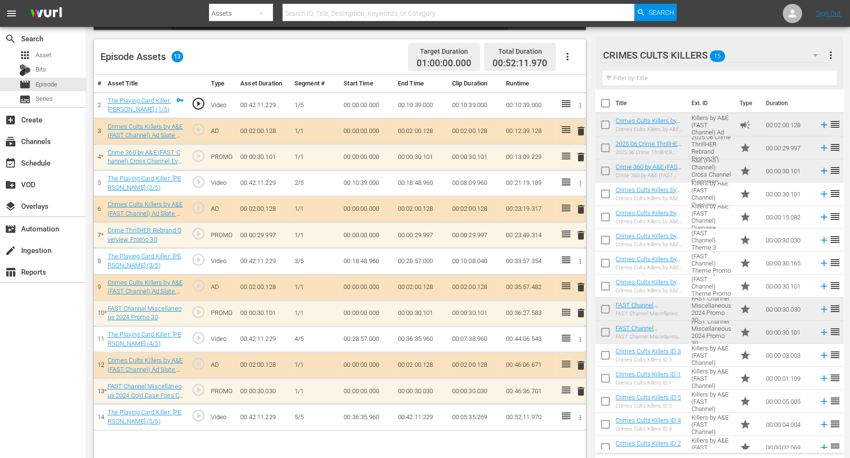
click at [580, 285] on span "delete" at bounding box center [581, 288] width 12 height 12
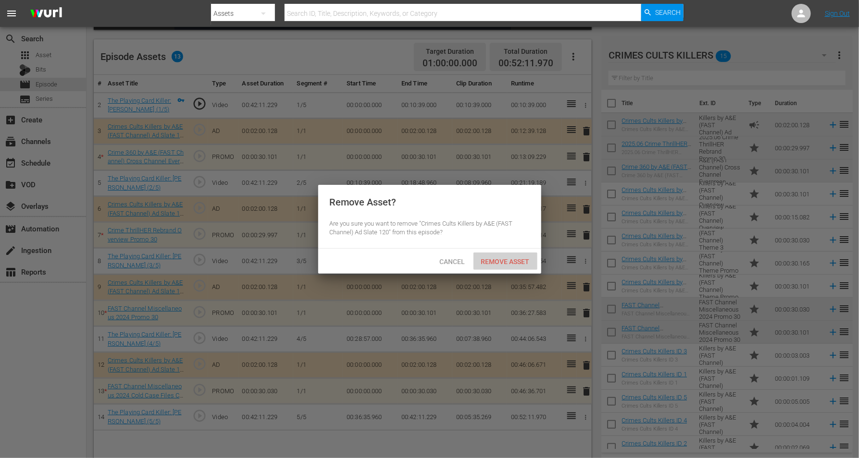
click at [516, 258] on span "Remove Asset" at bounding box center [505, 262] width 64 height 8
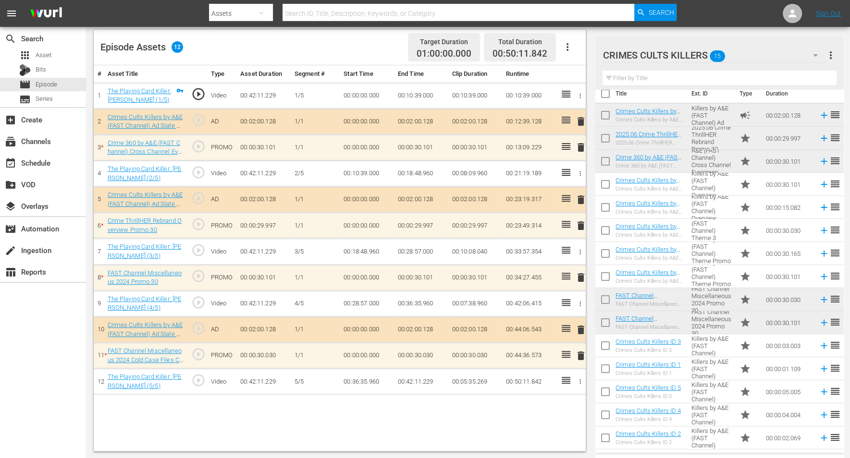
scroll to position [0, 0]
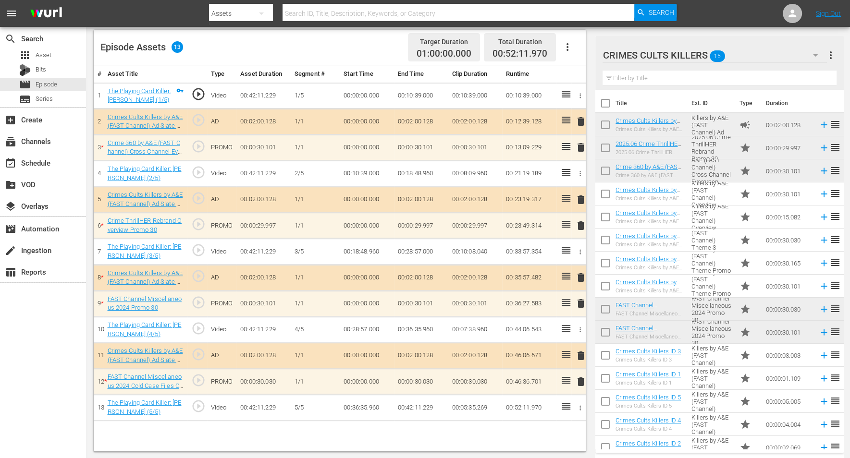
click at [580, 301] on span "delete" at bounding box center [581, 304] width 12 height 12
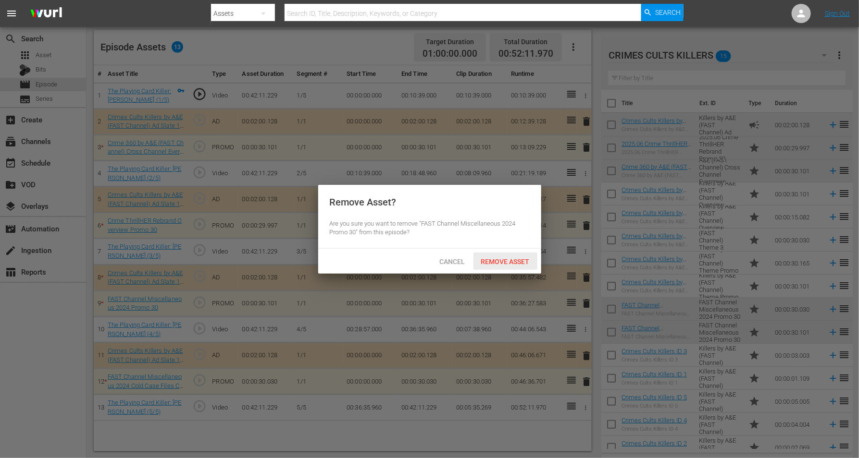
click at [505, 259] on span "Remove Asset" at bounding box center [505, 262] width 64 height 8
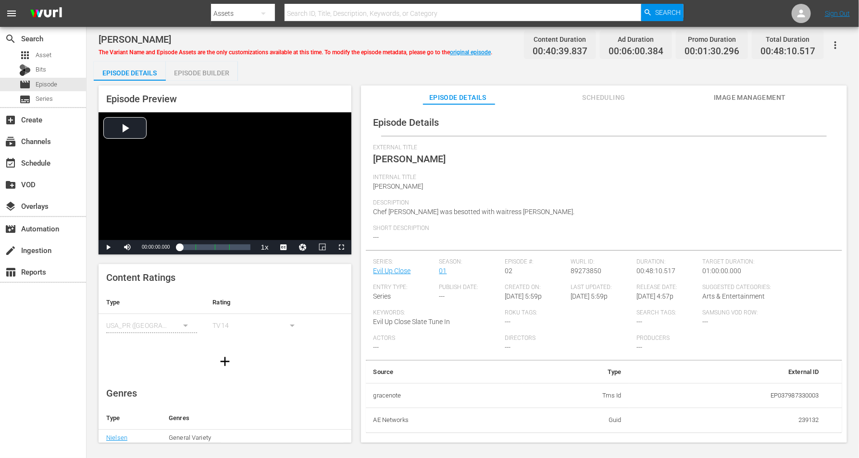
click at [207, 68] on div "Episode Builder" at bounding box center [202, 73] width 72 height 23
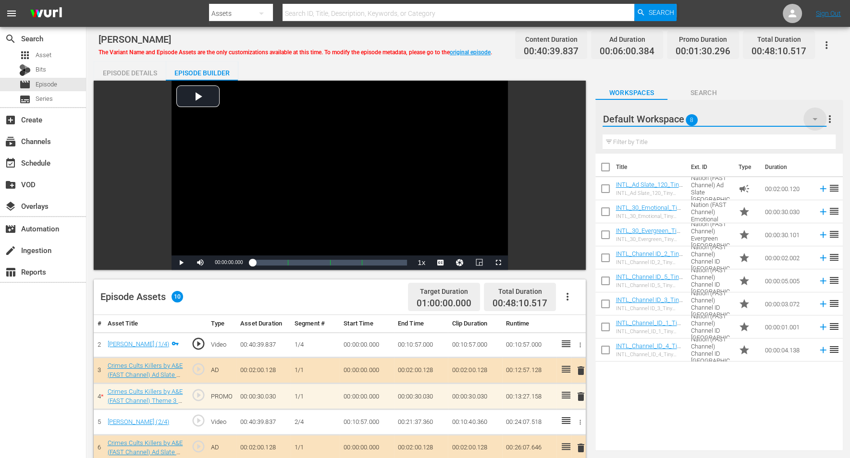
click at [687, 115] on icon "button" at bounding box center [815, 119] width 12 height 12
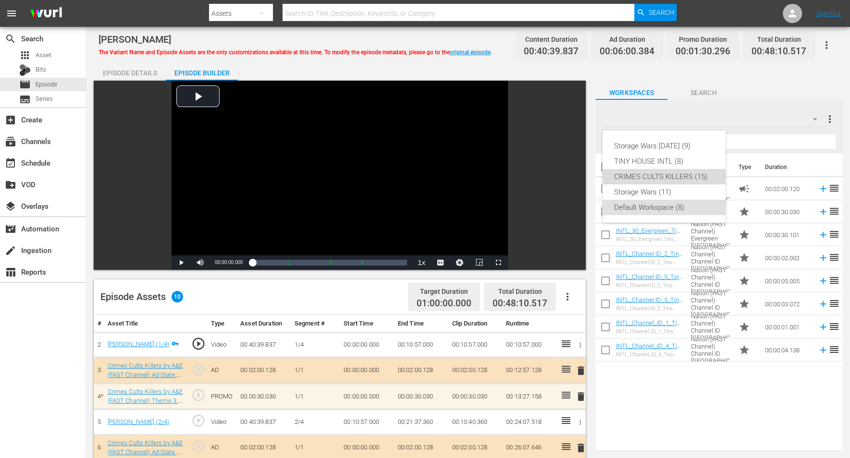
click at [656, 175] on div "CRIMES CULTS KILLERS (15)" at bounding box center [664, 176] width 100 height 15
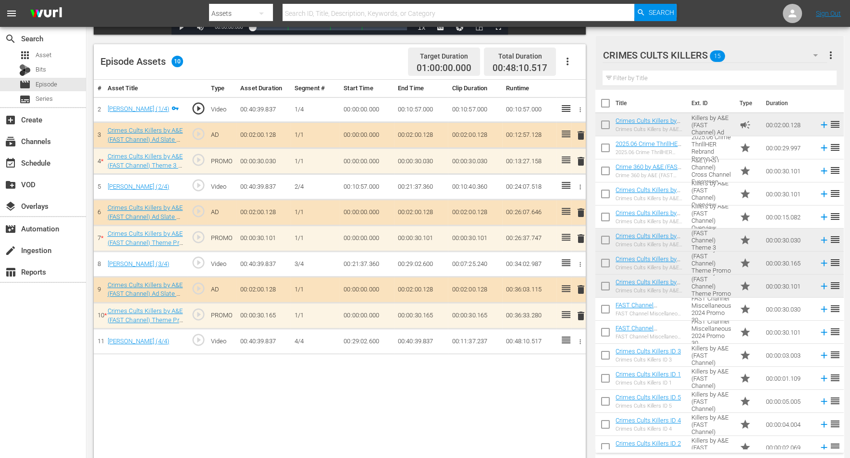
scroll to position [240, 0]
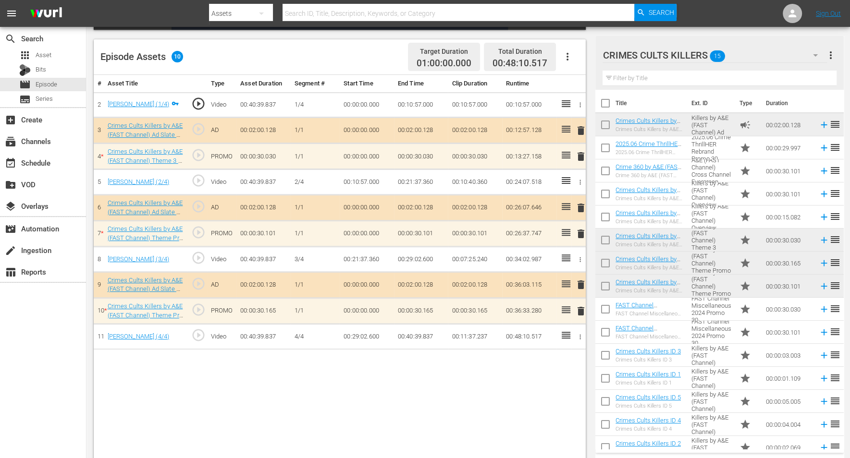
click at [581, 231] on span "delete" at bounding box center [581, 234] width 12 height 12
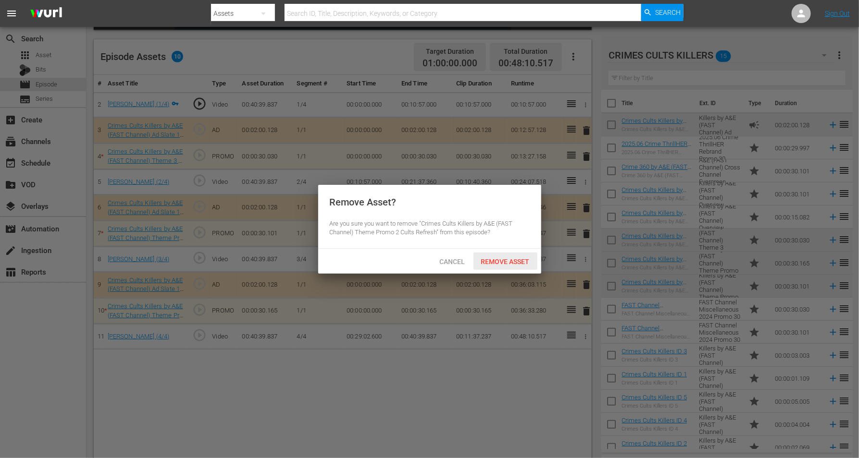
click at [512, 257] on div "Remove Asset" at bounding box center [505, 262] width 64 height 18
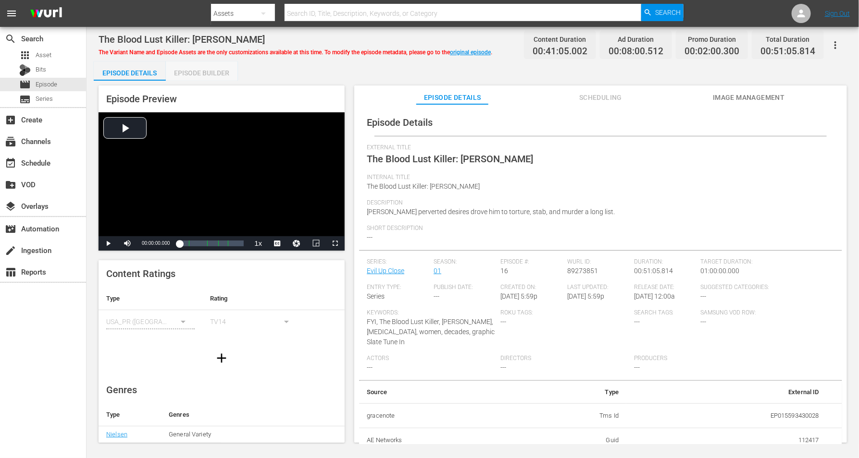
click at [221, 72] on div "Episode Builder" at bounding box center [202, 73] width 72 height 23
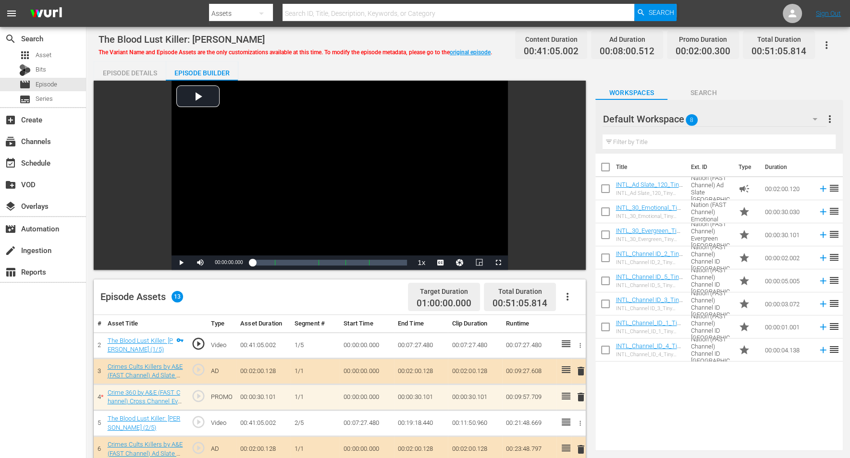
click at [687, 118] on icon "button" at bounding box center [815, 119] width 5 height 2
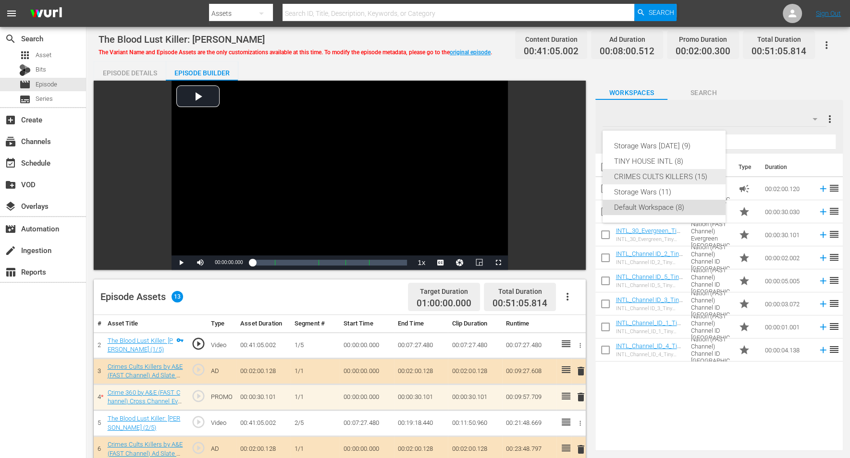
click at [644, 177] on div "CRIMES CULTS KILLERS (15)" at bounding box center [664, 176] width 100 height 15
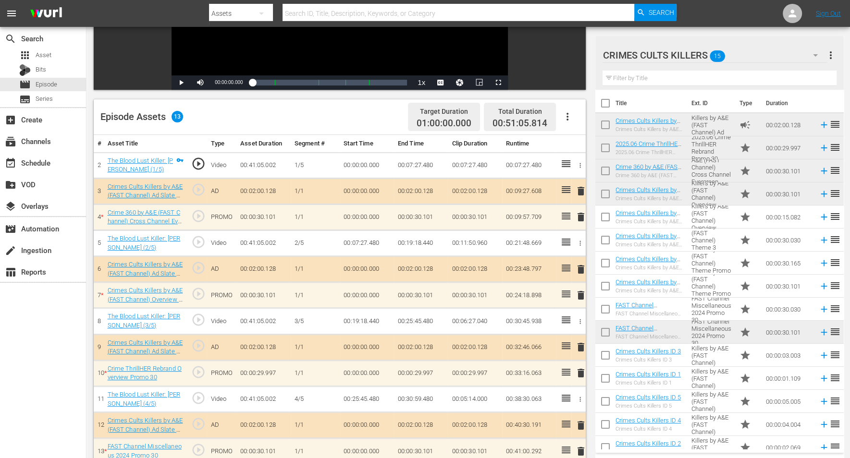
scroll to position [240, 0]
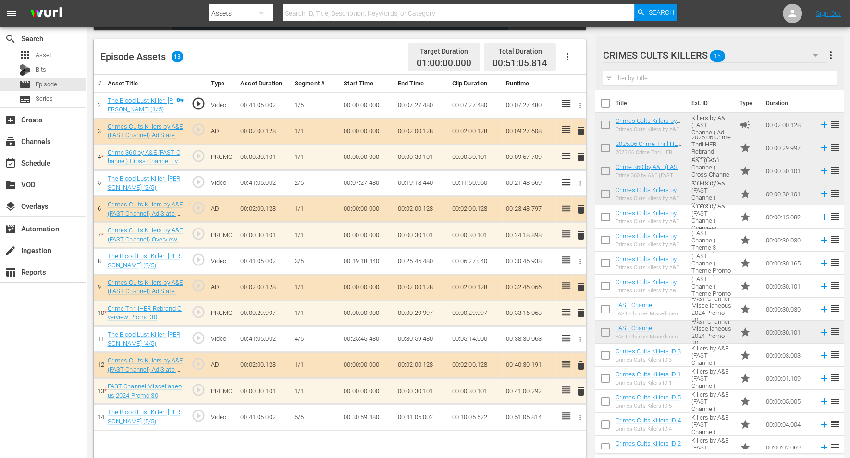
click at [580, 235] on span "delete" at bounding box center [581, 236] width 12 height 12
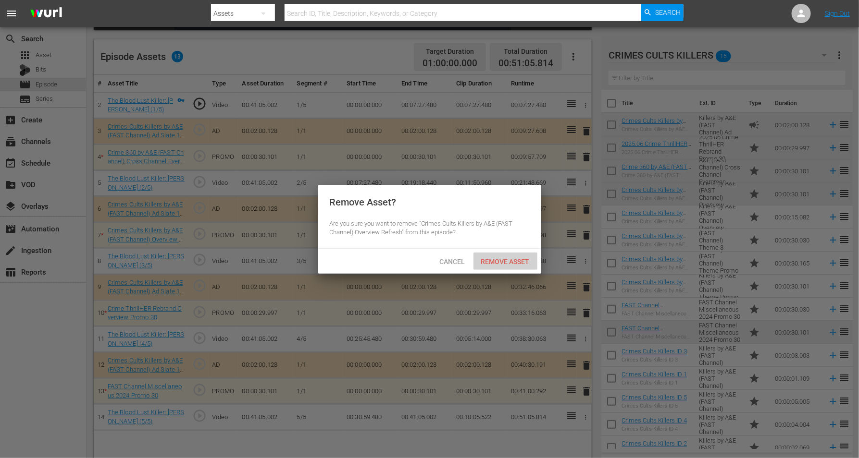
click at [514, 260] on span "Remove Asset" at bounding box center [505, 262] width 64 height 8
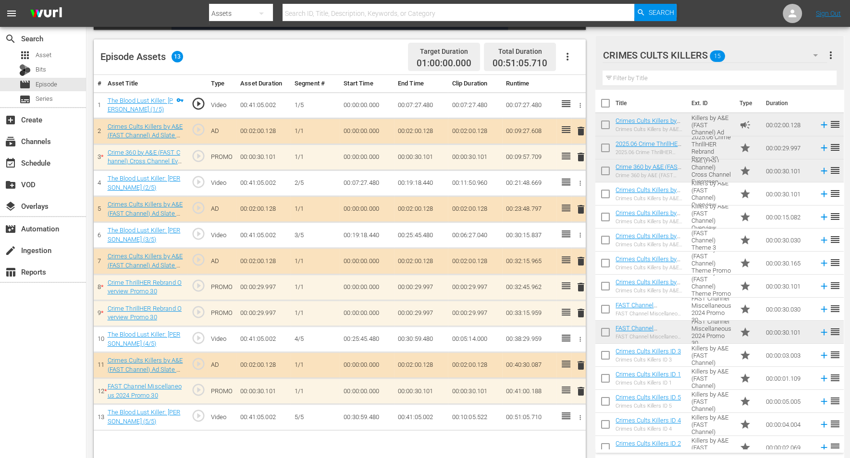
drag, startPoint x: 581, startPoint y: 309, endPoint x: 564, endPoint y: 222, distance: 87.6
click at [564, 222] on tbody "1 The Blood Lust Killer: Mark Shirley (1/5) play_circle_outline Video 00:41:05.…" at bounding box center [340, 261] width 492 height 338
click at [580, 312] on span "delete" at bounding box center [581, 314] width 12 height 12
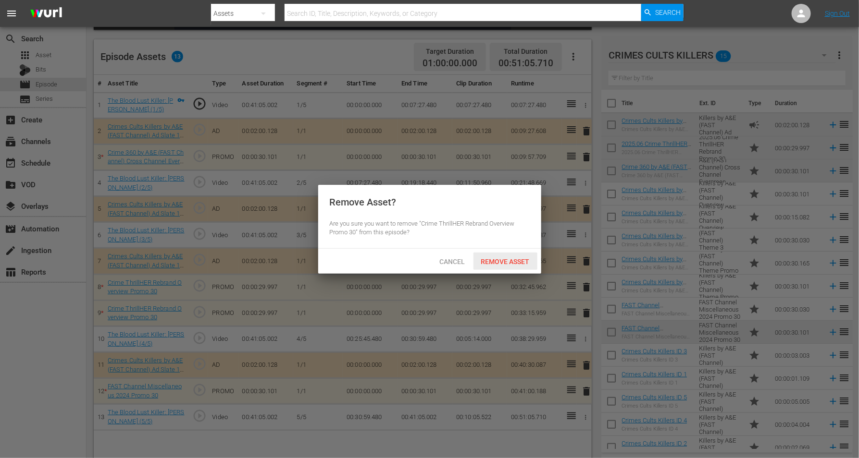
click at [505, 262] on span "Remove Asset" at bounding box center [505, 262] width 64 height 8
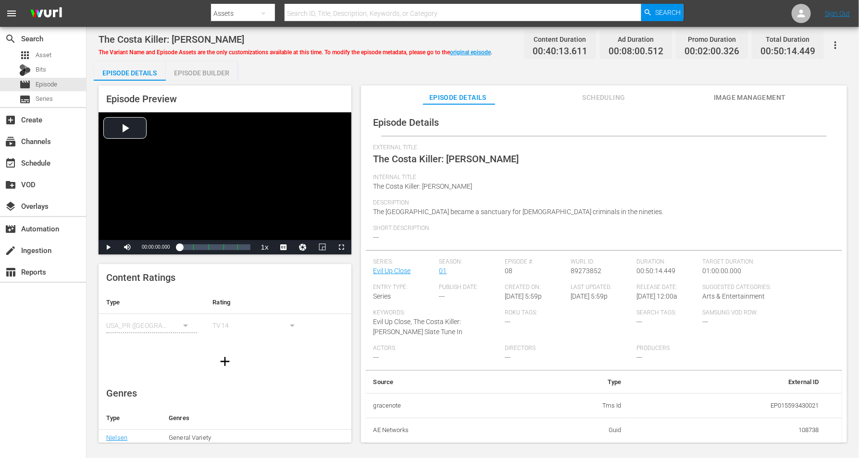
drag, startPoint x: 205, startPoint y: 73, endPoint x: 216, endPoint y: 66, distance: 13.1
click at [207, 71] on div "Episode Builder" at bounding box center [202, 73] width 72 height 23
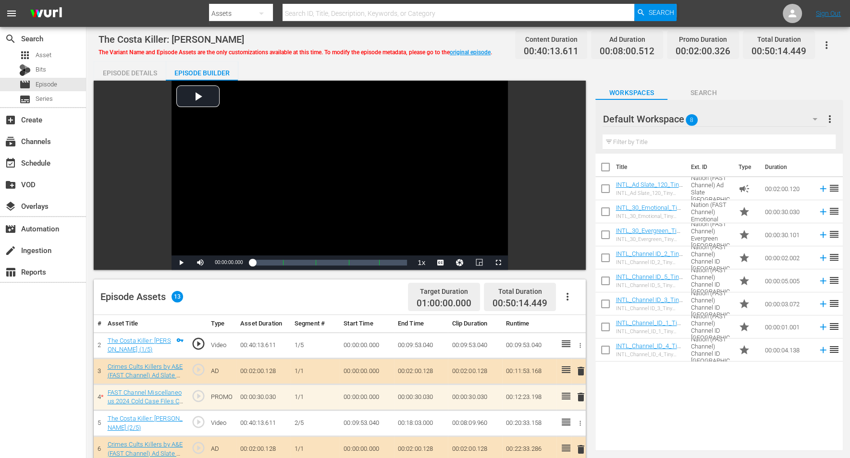
click at [687, 120] on icon "button" at bounding box center [815, 119] width 12 height 12
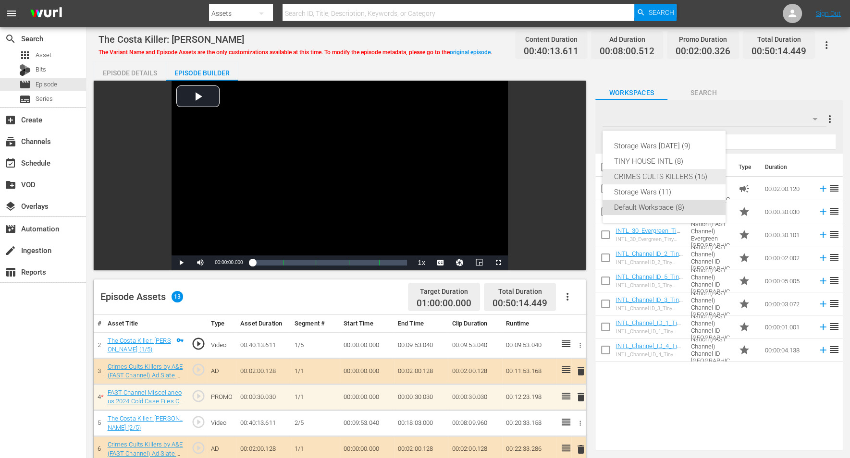
click at [645, 177] on div "CRIMES CULTS KILLERS (15)" at bounding box center [664, 176] width 100 height 15
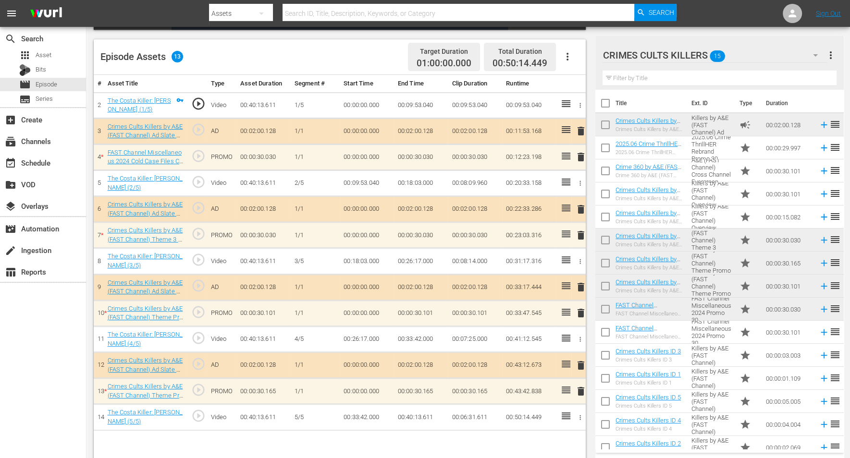
click at [581, 154] on span "delete" at bounding box center [581, 157] width 12 height 12
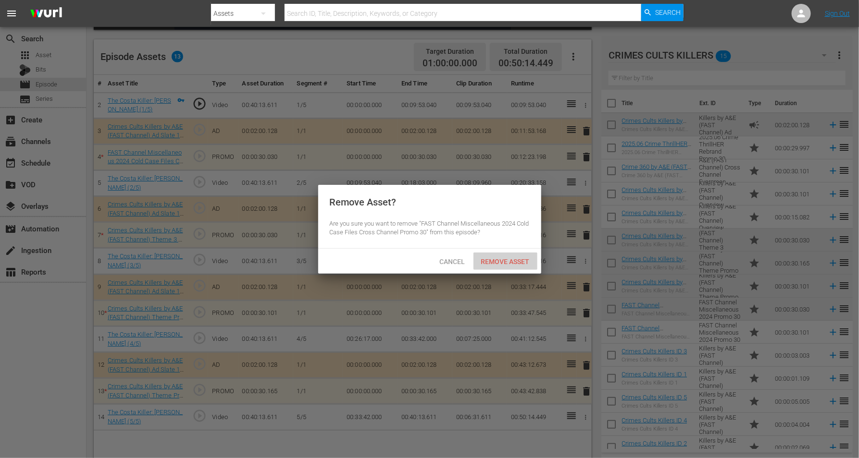
click at [497, 258] on span "Remove Asset" at bounding box center [505, 262] width 64 height 8
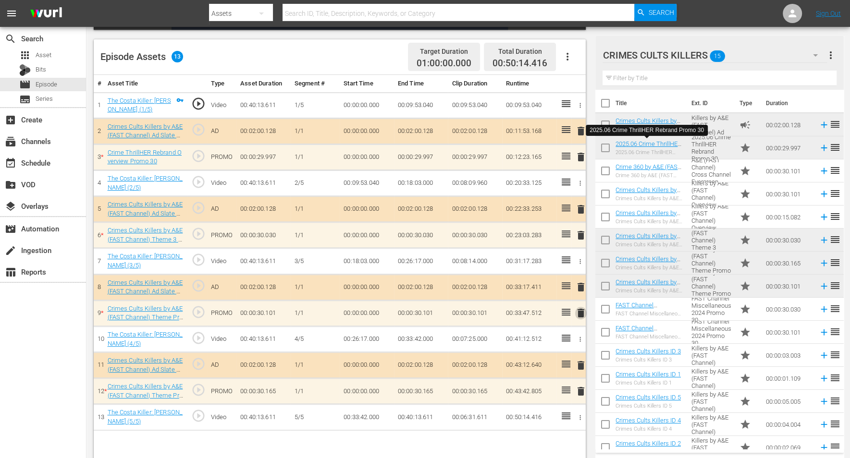
click at [581, 313] on span "delete" at bounding box center [581, 314] width 12 height 12
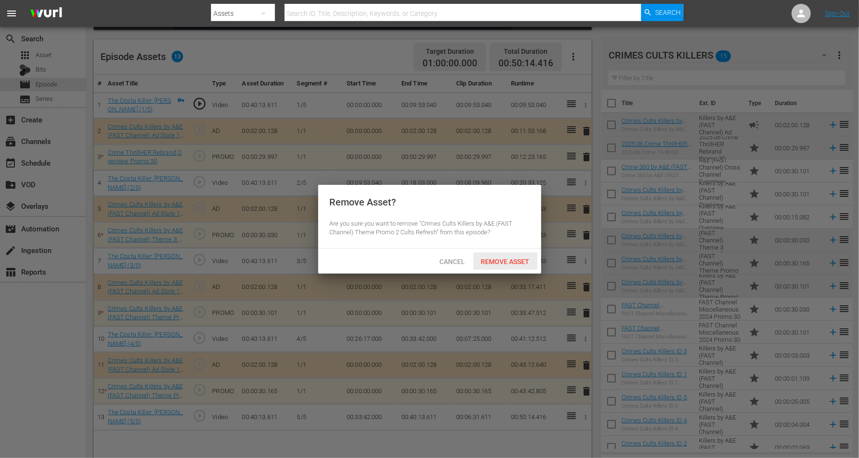
click at [489, 260] on span "Remove Asset" at bounding box center [505, 262] width 64 height 8
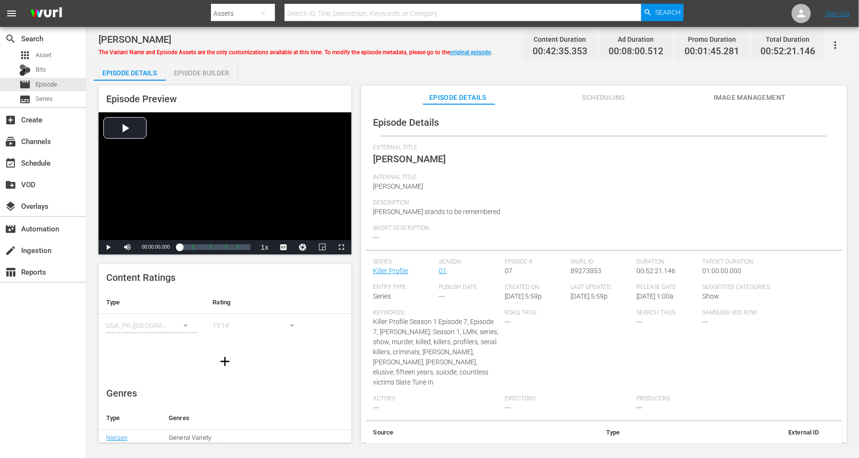
click at [193, 68] on div "Episode Builder" at bounding box center [202, 73] width 72 height 23
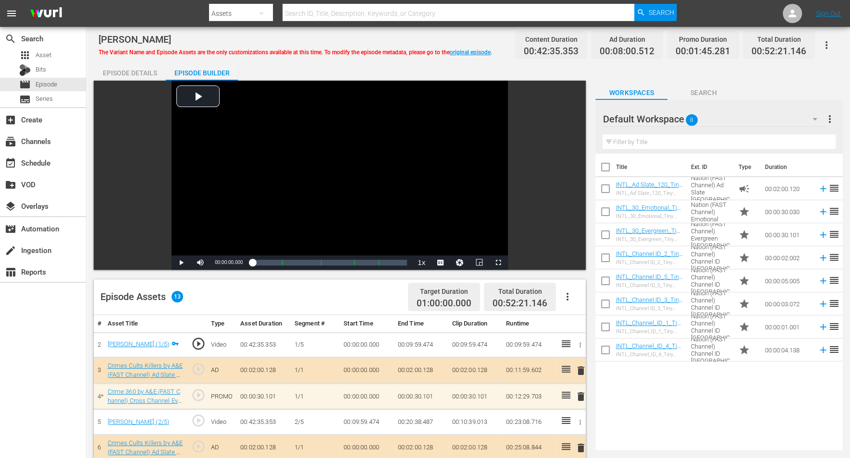
click at [687, 116] on icon "button" at bounding box center [815, 119] width 12 height 12
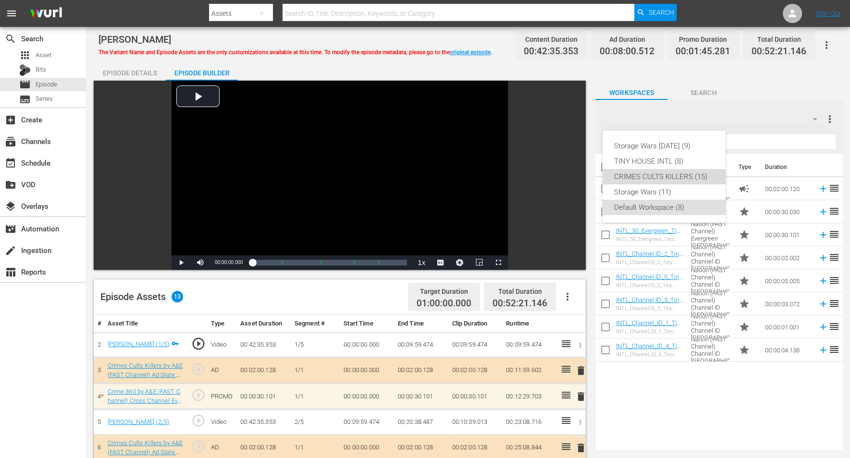
click at [670, 176] on div "CRIMES CULTS KILLERS (15)" at bounding box center [664, 176] width 100 height 15
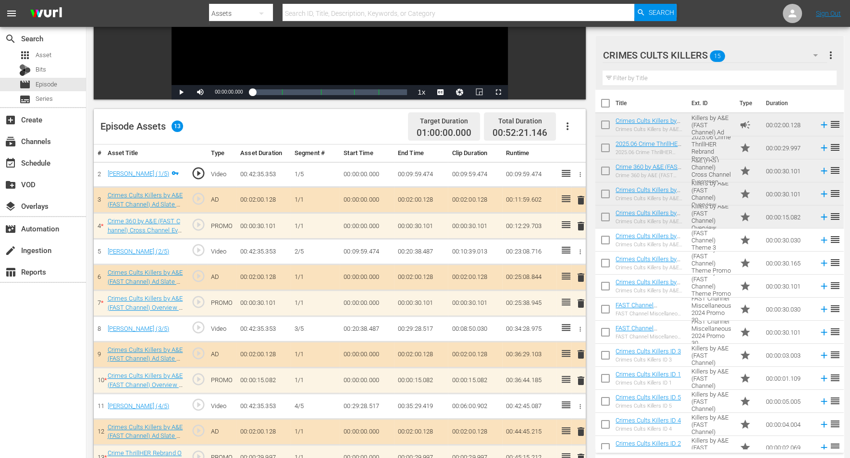
scroll to position [240, 0]
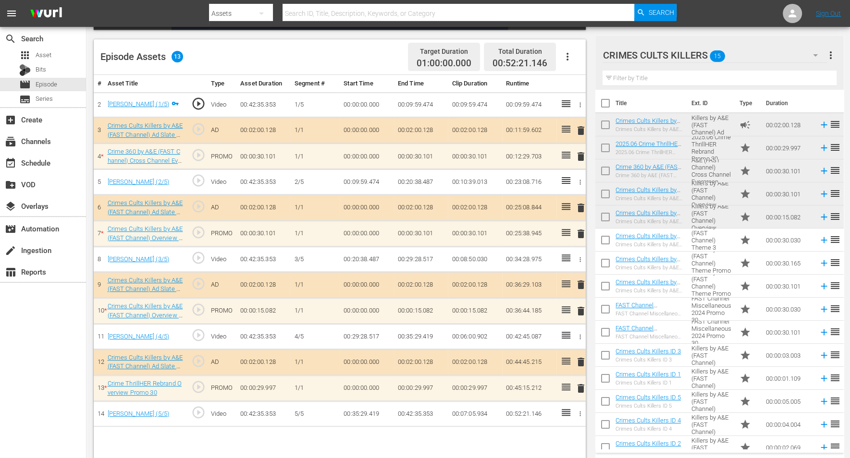
click at [580, 232] on span "delete" at bounding box center [581, 234] width 12 height 12
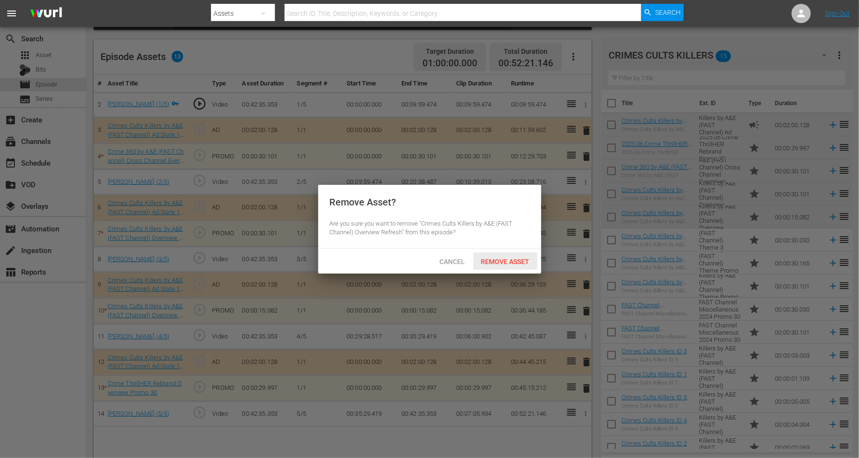
click at [502, 260] on span "Remove Asset" at bounding box center [505, 262] width 64 height 8
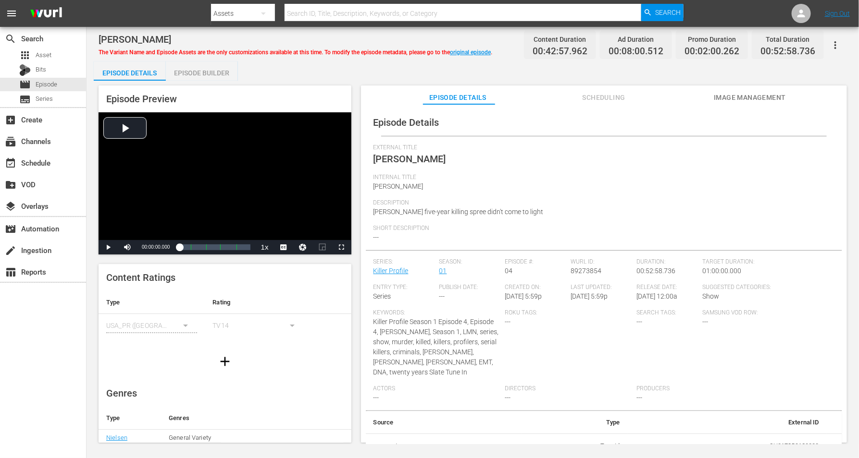
click at [217, 73] on div "Episode Builder" at bounding box center [202, 73] width 72 height 23
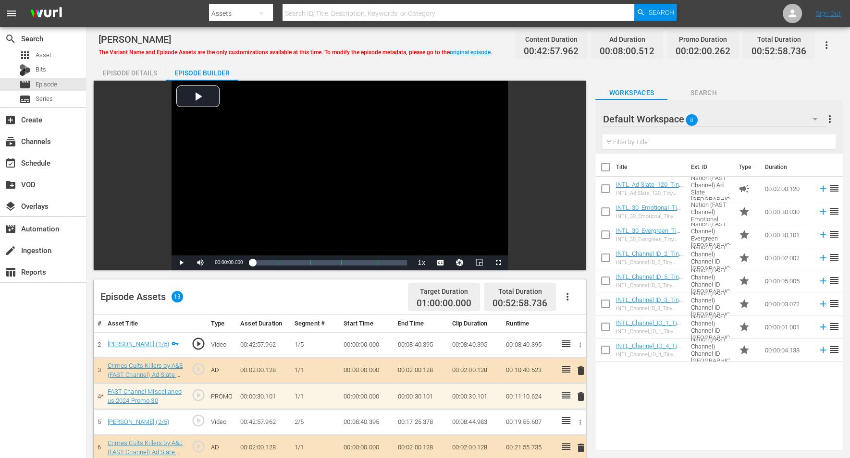
click at [687, 118] on icon "button" at bounding box center [815, 119] width 5 height 2
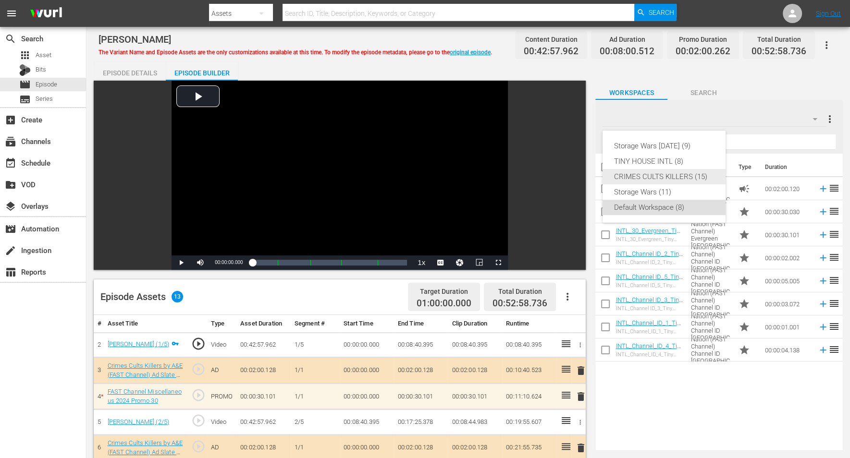
click at [665, 175] on div "CRIMES CULTS KILLERS (15)" at bounding box center [664, 176] width 100 height 15
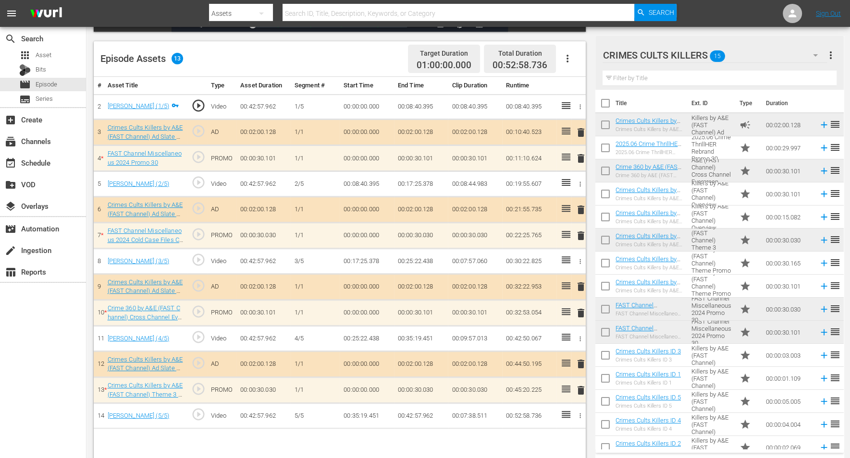
scroll to position [240, 0]
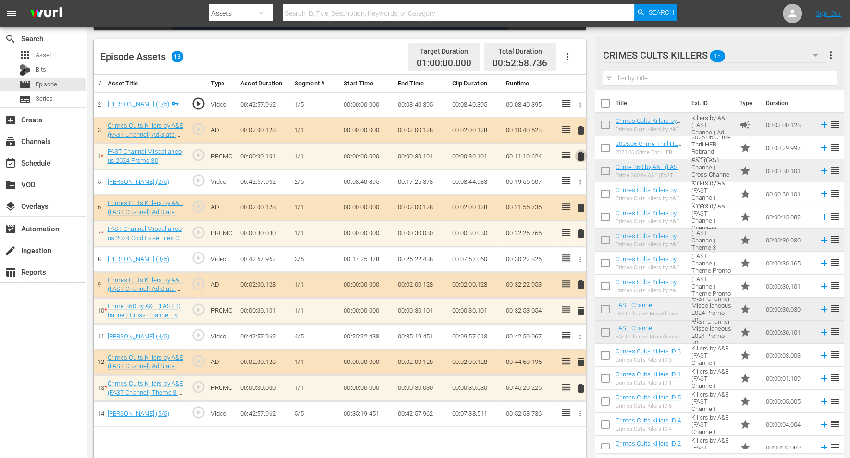
click at [581, 153] on span "delete" at bounding box center [581, 157] width 12 height 12
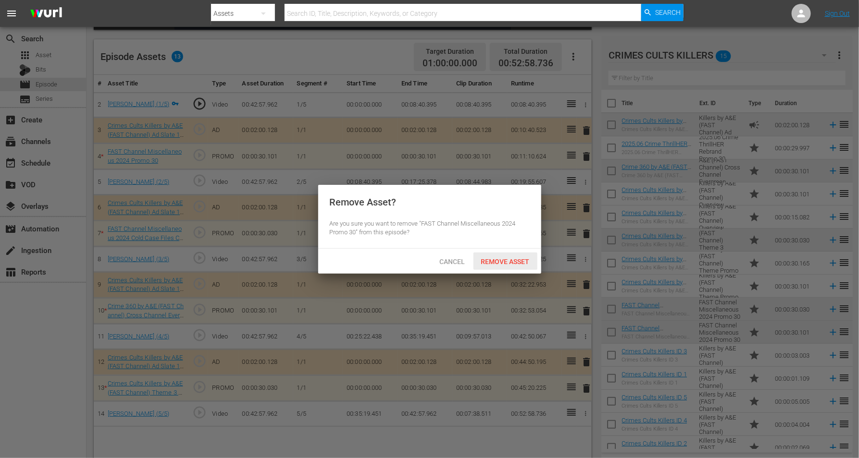
click at [482, 260] on span "Remove Asset" at bounding box center [505, 262] width 64 height 8
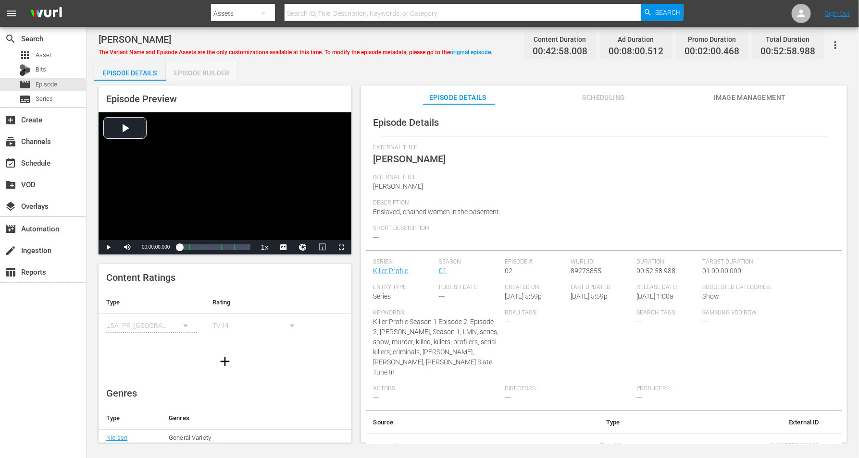
click at [196, 69] on div "Episode Builder" at bounding box center [202, 73] width 72 height 23
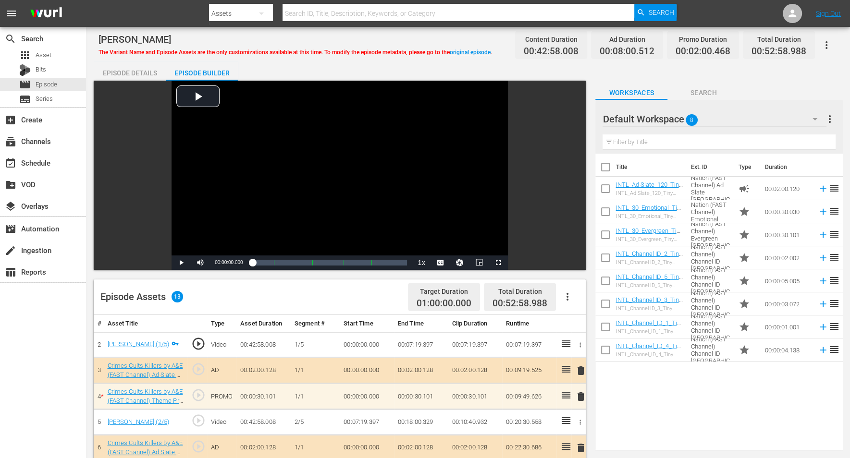
click at [687, 118] on icon "button" at bounding box center [815, 119] width 12 height 12
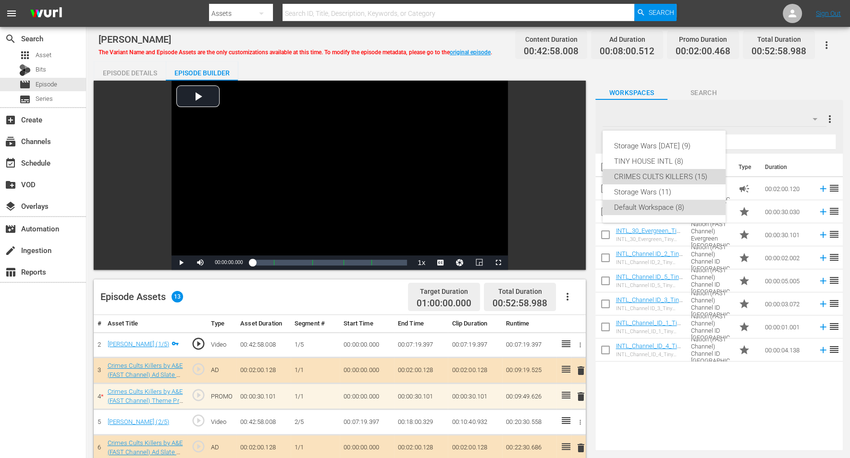
click at [687, 175] on div "CRIMES CULTS KILLERS (15)" at bounding box center [664, 176] width 100 height 15
